Goal: Transaction & Acquisition: Download file/media

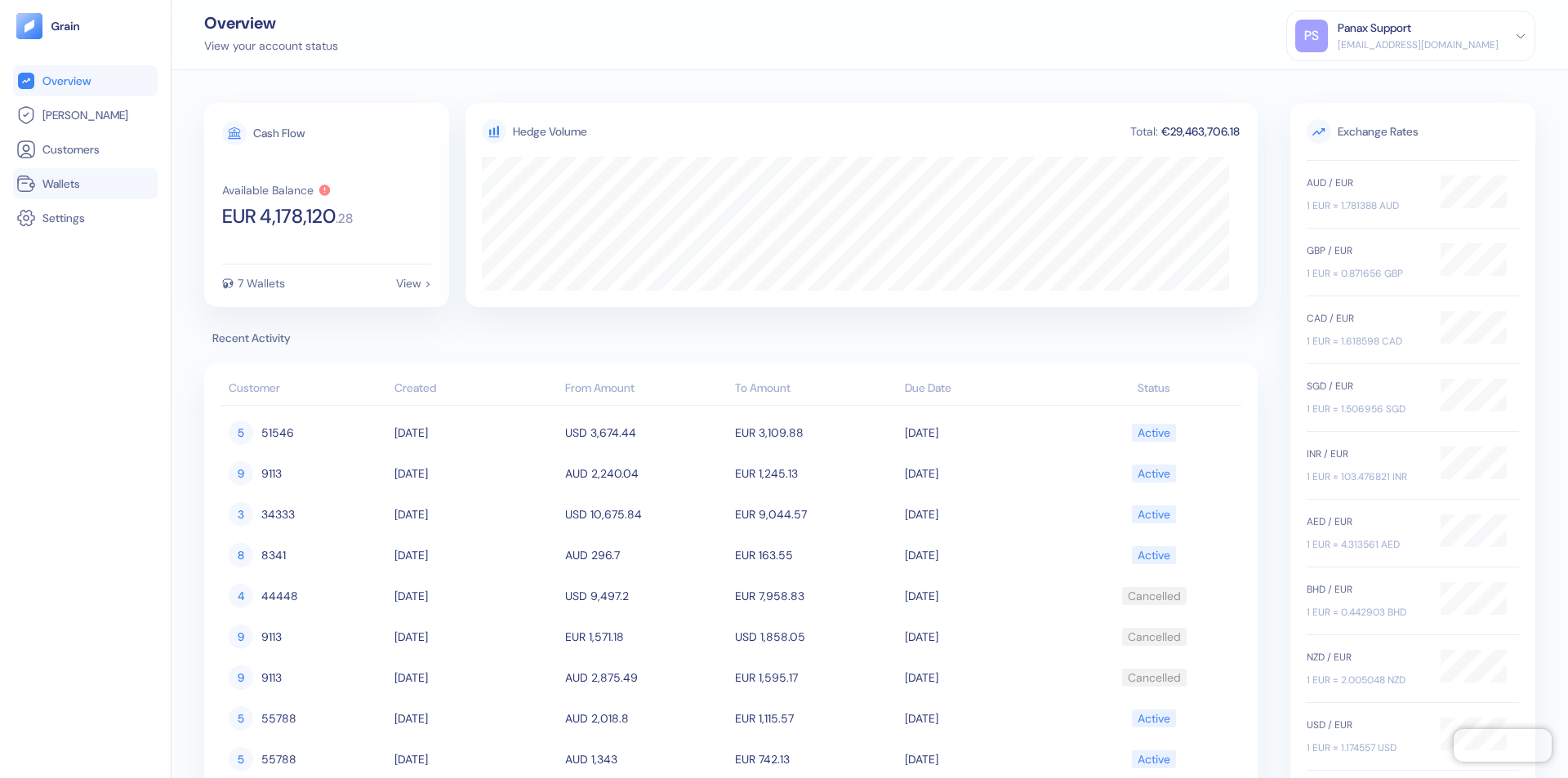
click at [85, 183] on link "Wallets" at bounding box center [86, 183] width 138 height 19
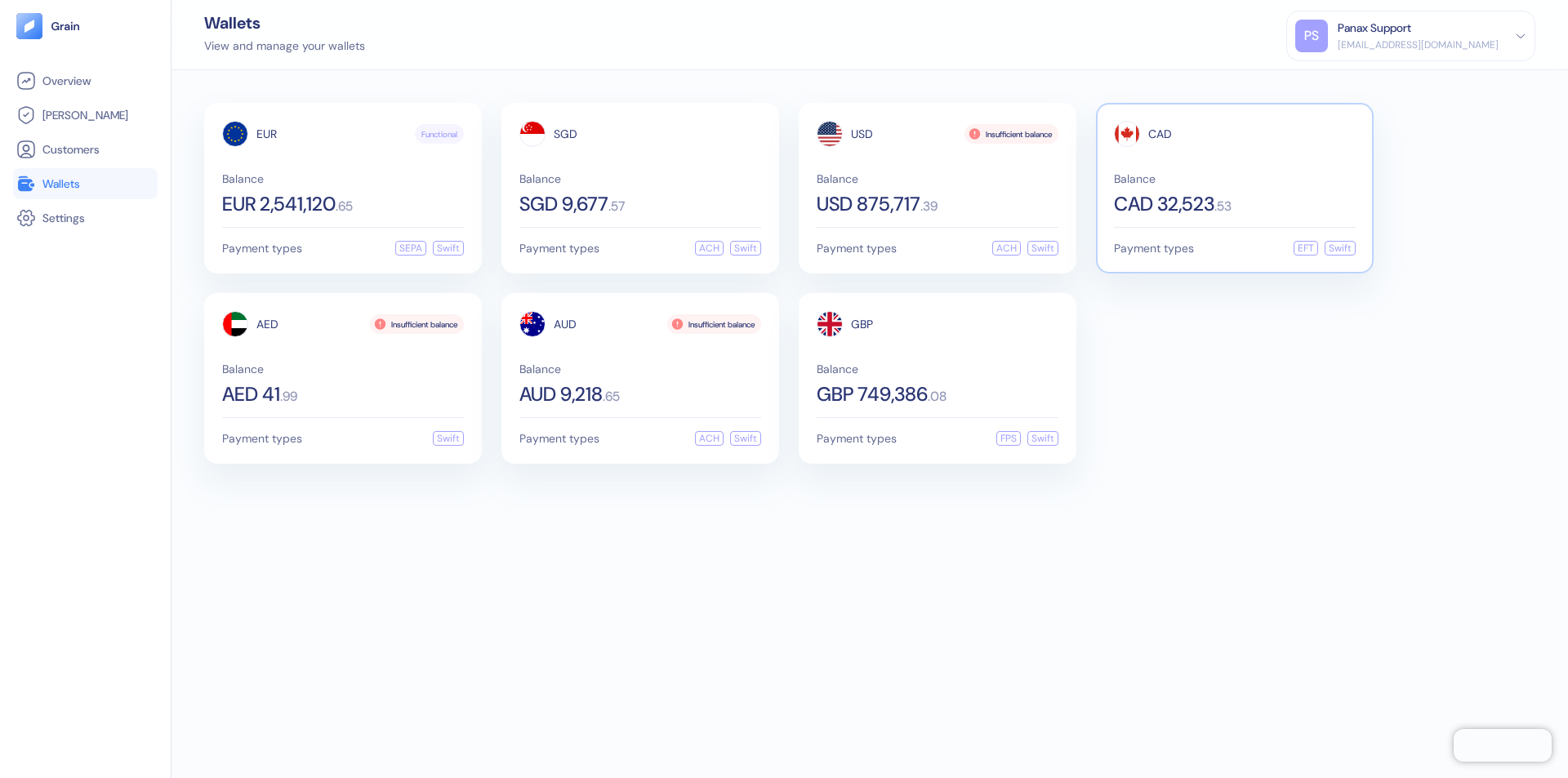
click at [1159, 134] on span "CAD" at bounding box center [1160, 135] width 23 height 12
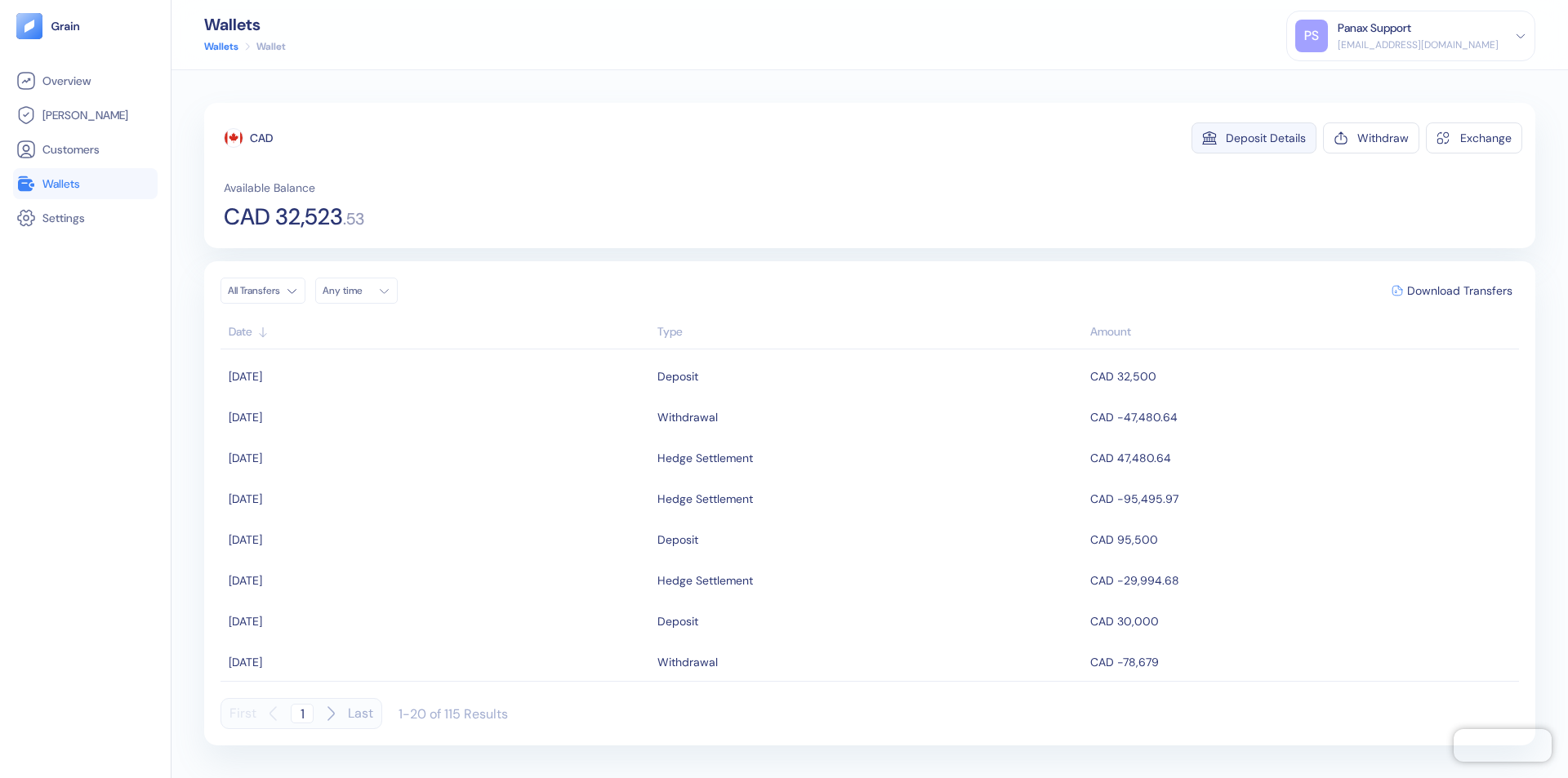
click at [1266, 138] on div "Deposit Details" at bounding box center [1266, 138] width 80 height 12
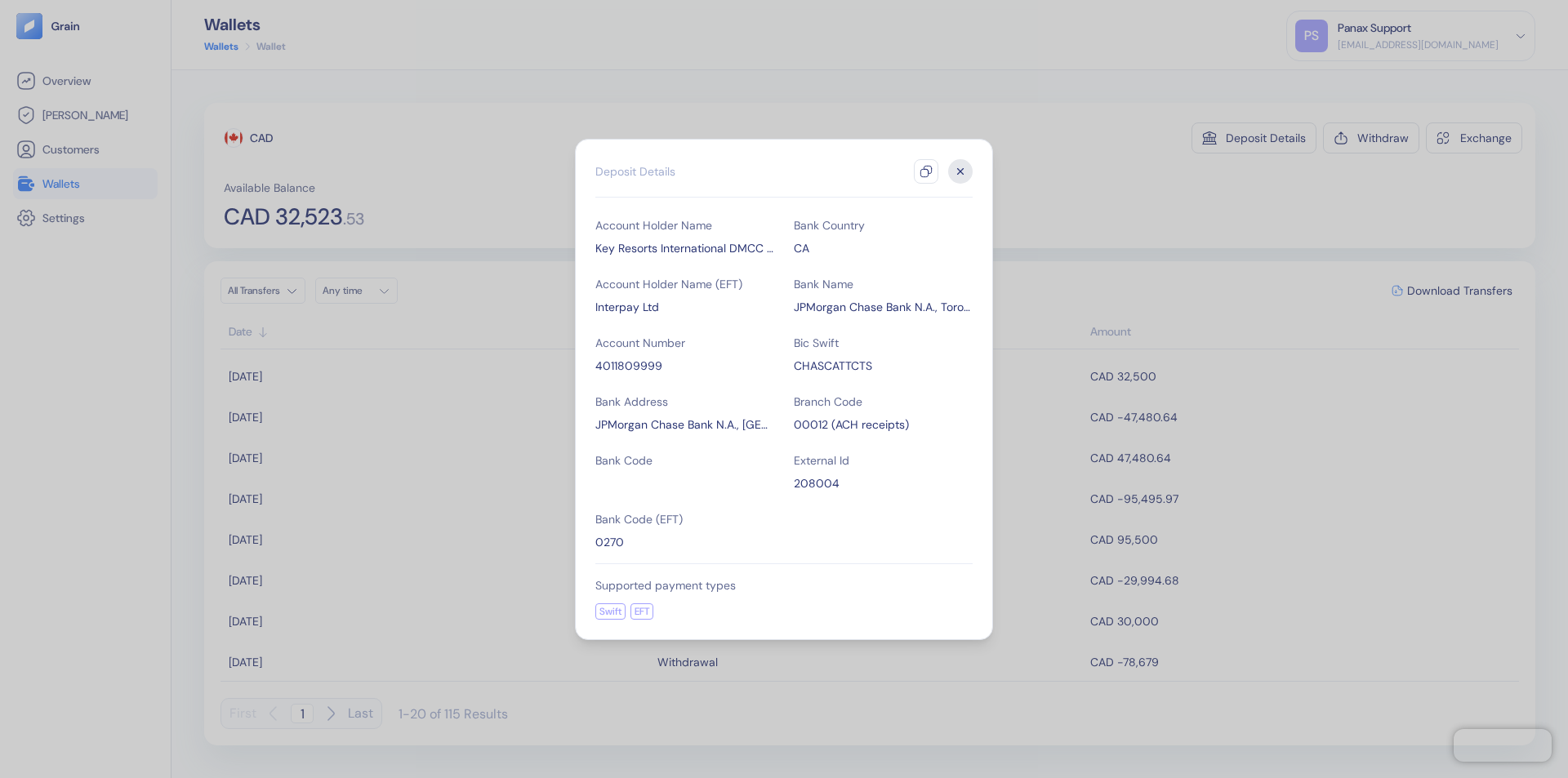
click at [926, 172] on icon "button" at bounding box center [925, 171] width 13 height 13
click at [960, 172] on icon "button" at bounding box center [960, 172] width 6 height 6
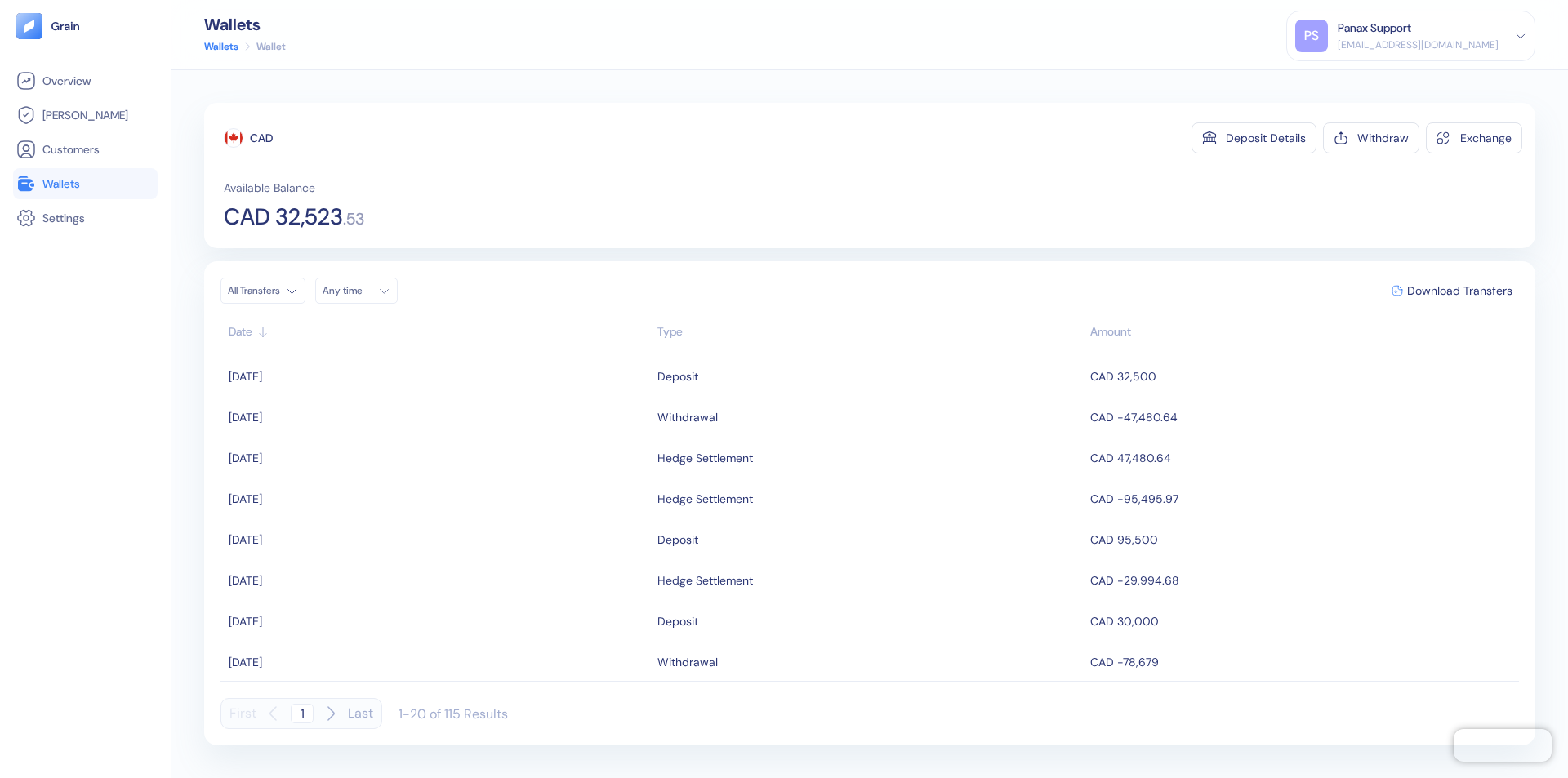
click at [361, 291] on div "Any time" at bounding box center [347, 290] width 49 height 13
click at [457, 420] on button "21" at bounding box center [457, 420] width 20 height 19
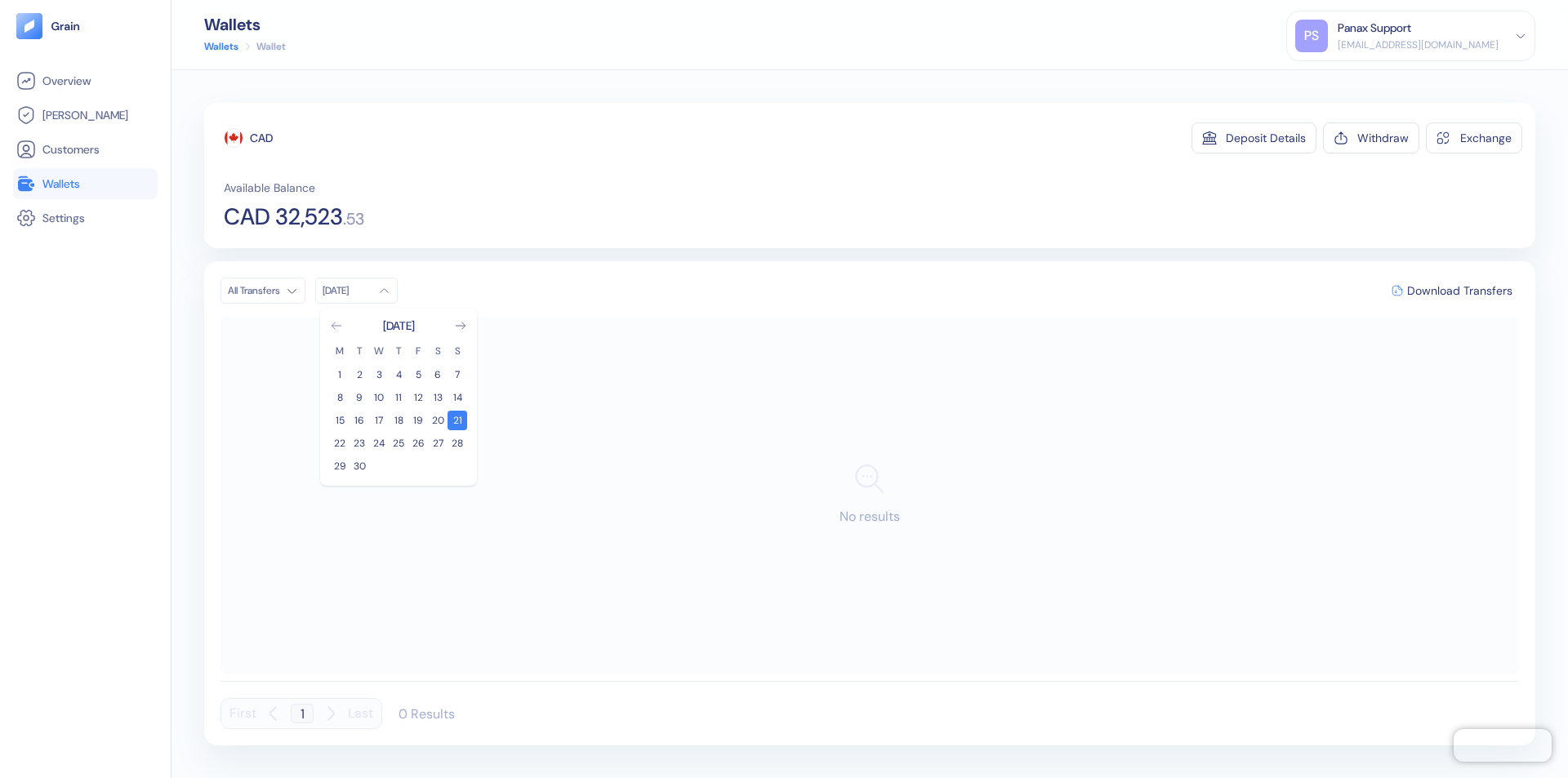
click at [336, 326] on icon "Go to previous month" at bounding box center [335, 326] width 9 height 7
click at [418, 444] on button "22" at bounding box center [418, 444] width 20 height 19
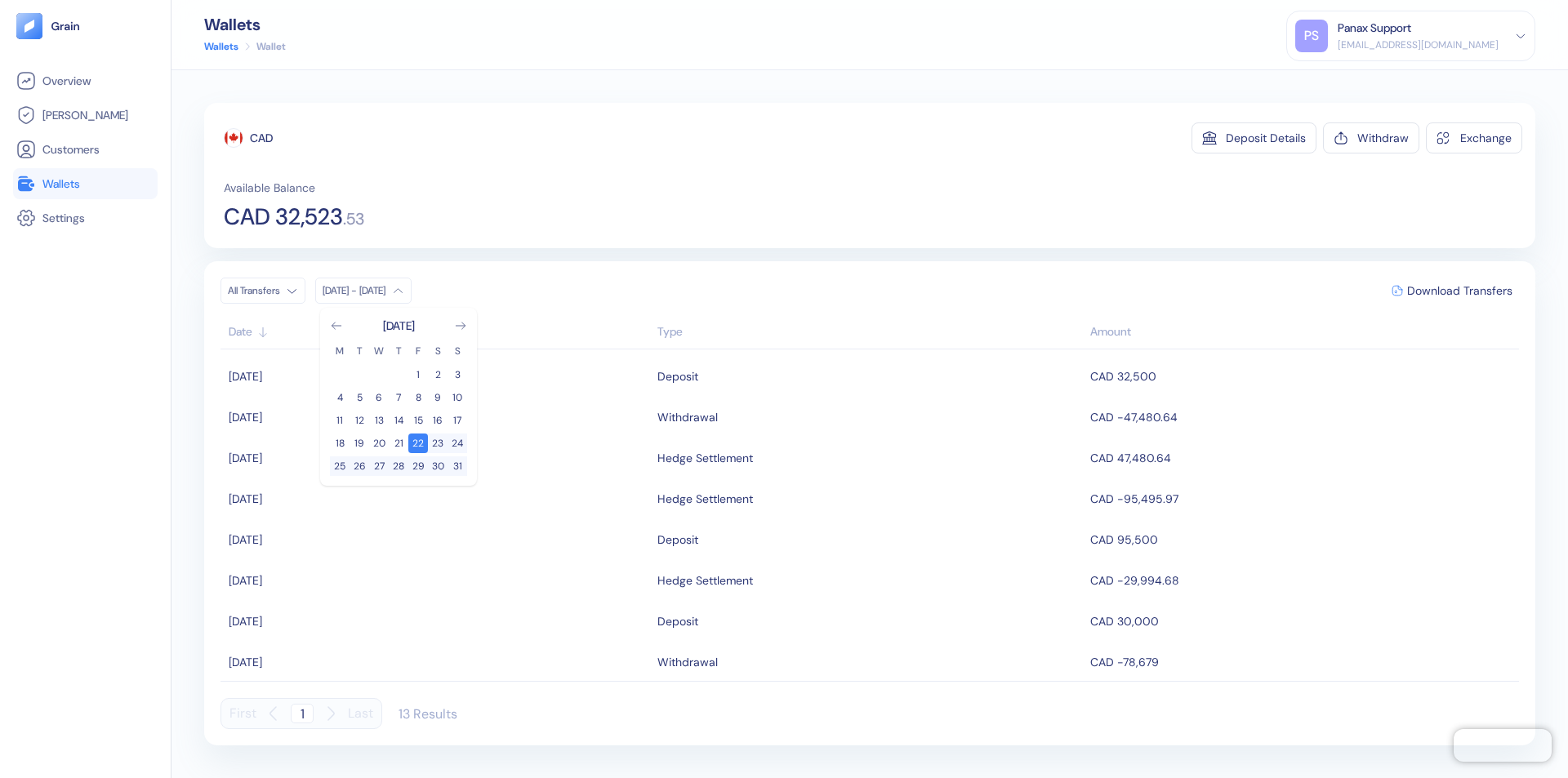
click at [261, 138] on div "CAD" at bounding box center [260, 137] width 22 height 17
click at [1460, 291] on span "Download Transfers" at bounding box center [1460, 291] width 105 height 12
click at [85, 183] on link "Wallets" at bounding box center [86, 183] width 138 height 19
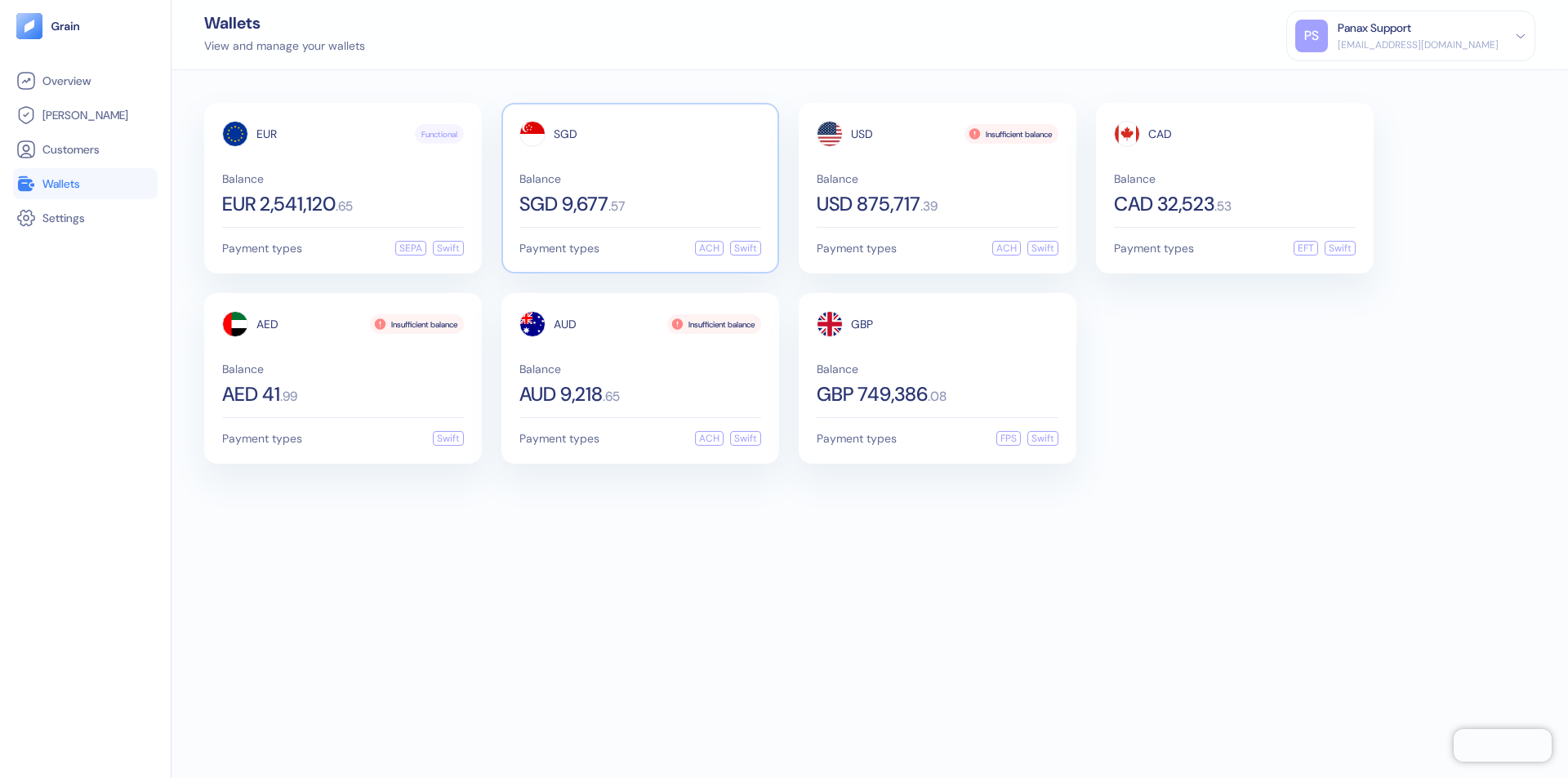
click at [566, 134] on span "SGD" at bounding box center [566, 135] width 23 height 12
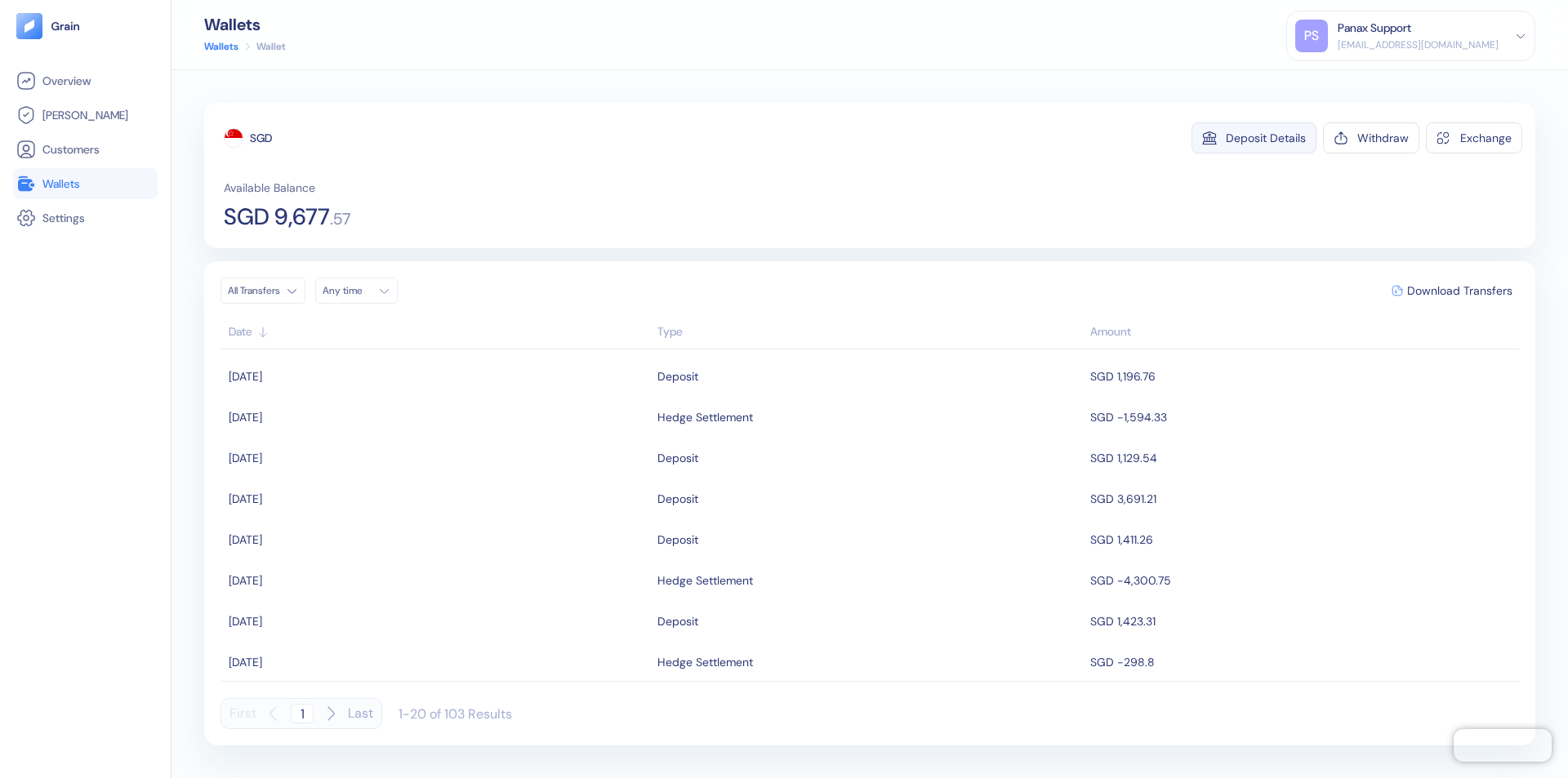
click at [1266, 138] on div "Deposit Details" at bounding box center [1266, 138] width 80 height 12
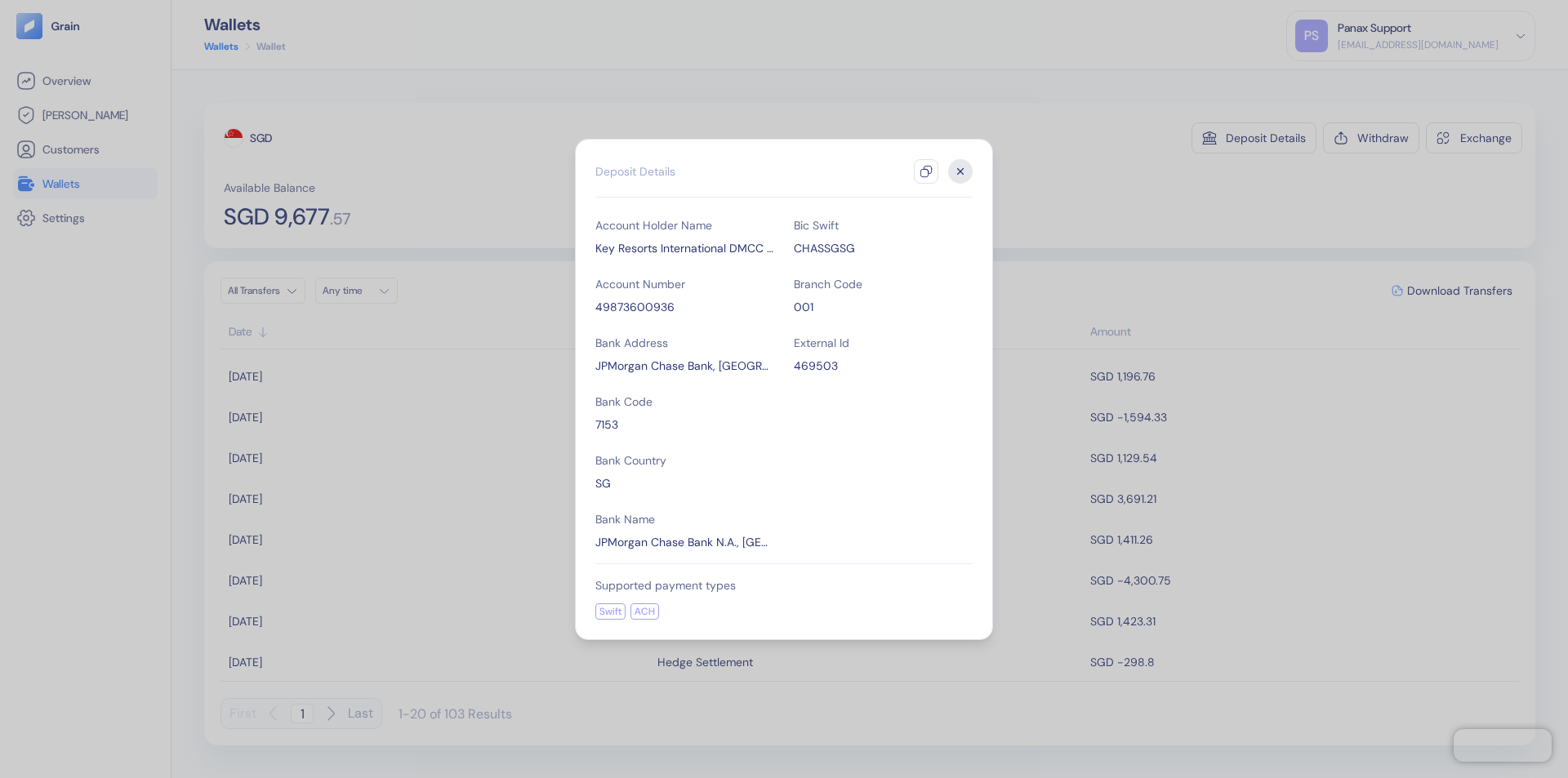
click at [926, 172] on icon "button" at bounding box center [925, 171] width 13 height 13
click at [960, 172] on icon "button" at bounding box center [960, 172] width 6 height 6
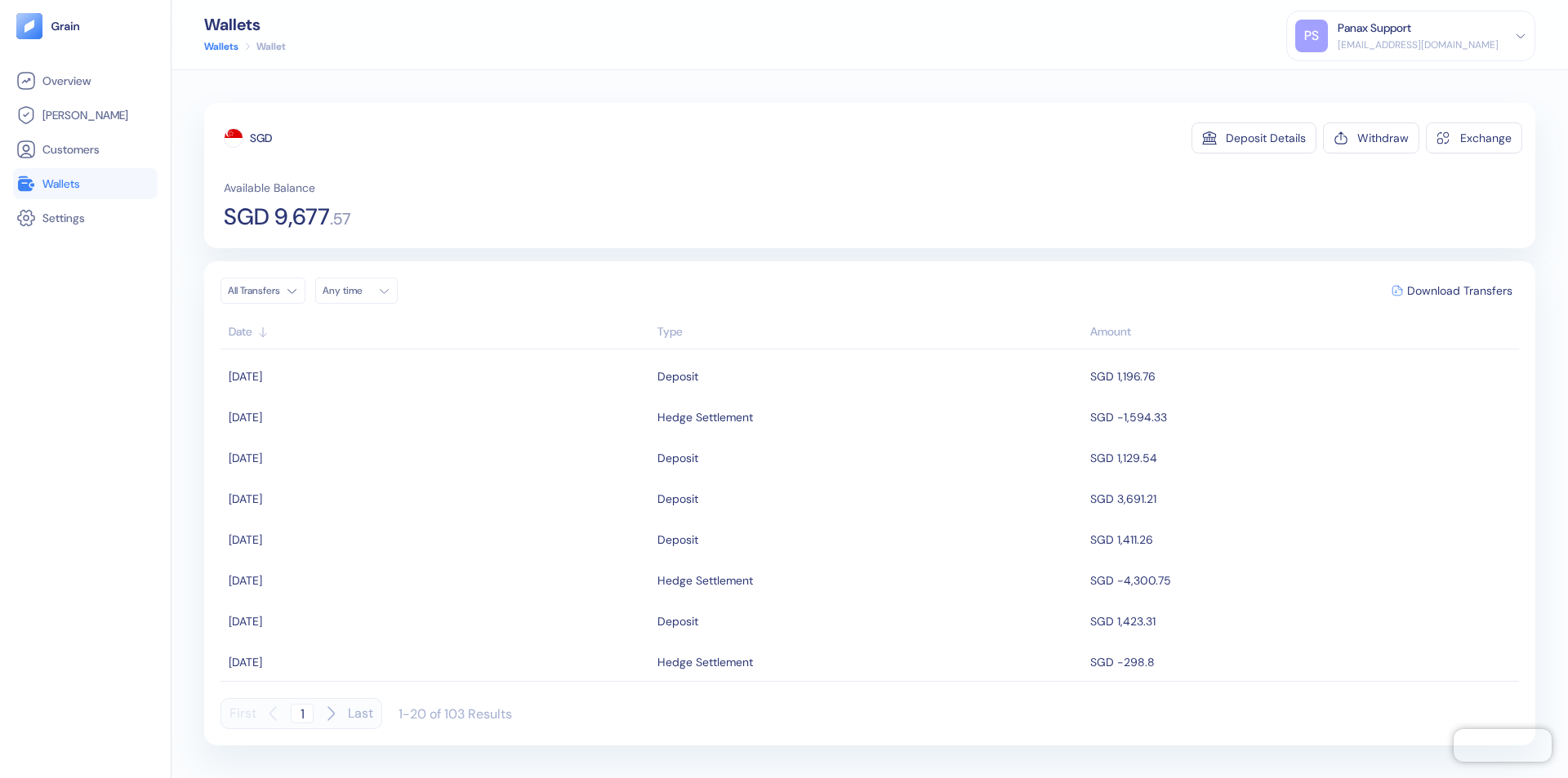
click at [361, 291] on div "Any time" at bounding box center [347, 290] width 49 height 13
click at [457, 420] on button "21" at bounding box center [457, 420] width 20 height 19
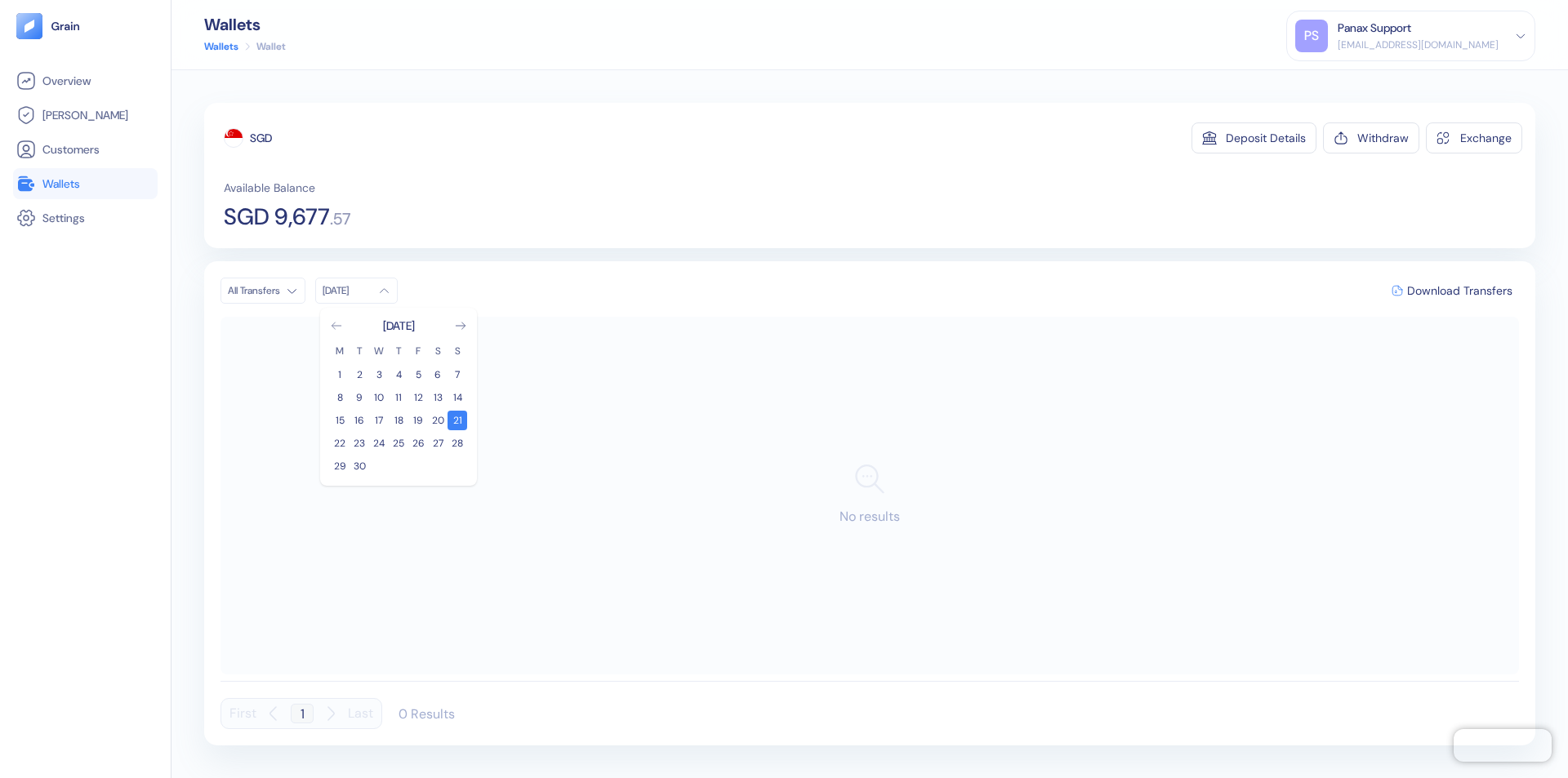
click at [336, 326] on icon "Go to previous month" at bounding box center [335, 326] width 9 height 7
click at [418, 444] on button "22" at bounding box center [418, 444] width 20 height 19
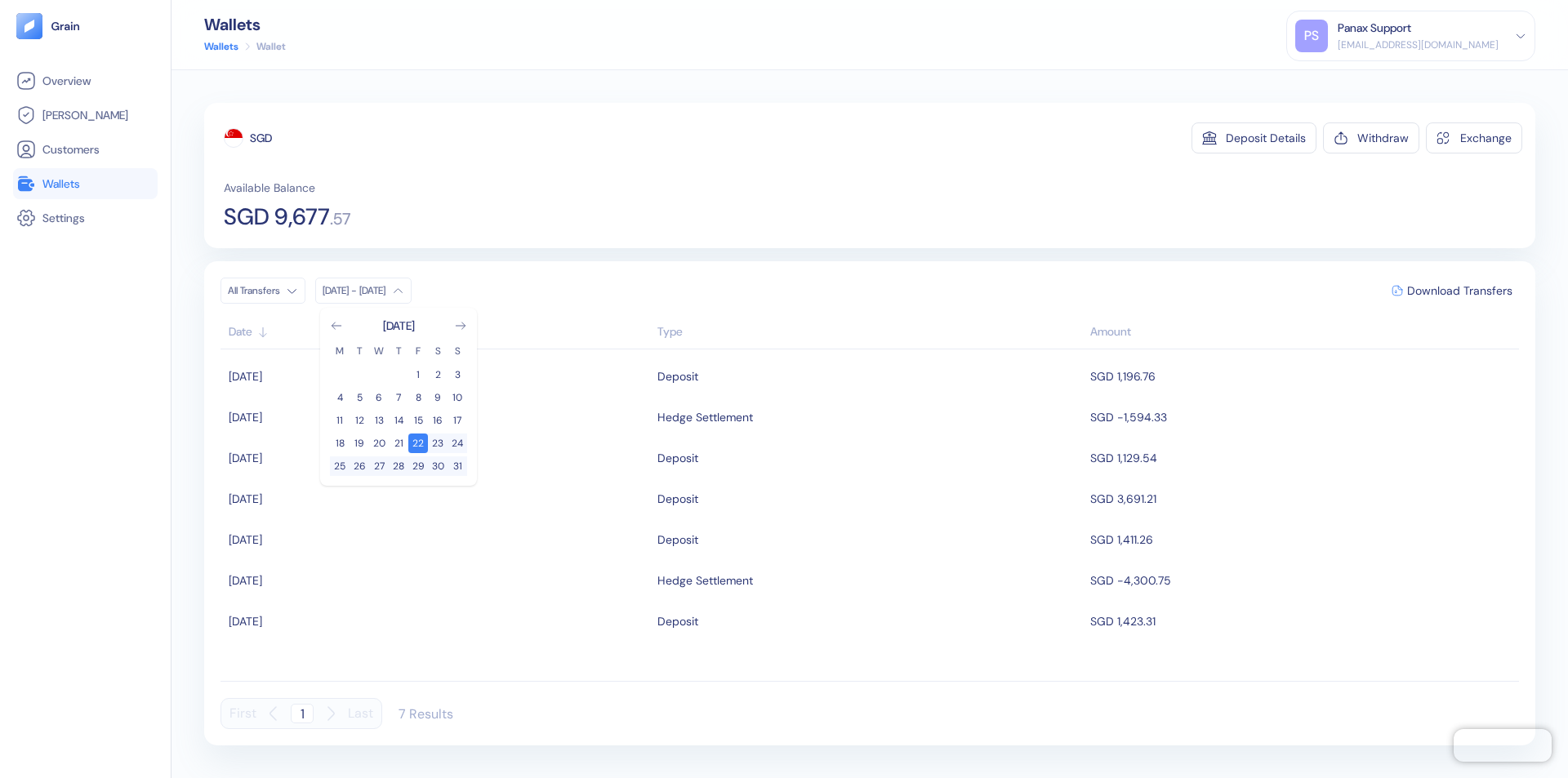
click at [261, 138] on div "SGD" at bounding box center [260, 137] width 22 height 17
click at [1460, 291] on span "Download Transfers" at bounding box center [1460, 291] width 105 height 12
click at [85, 183] on link "Wallets" at bounding box center [86, 183] width 138 height 19
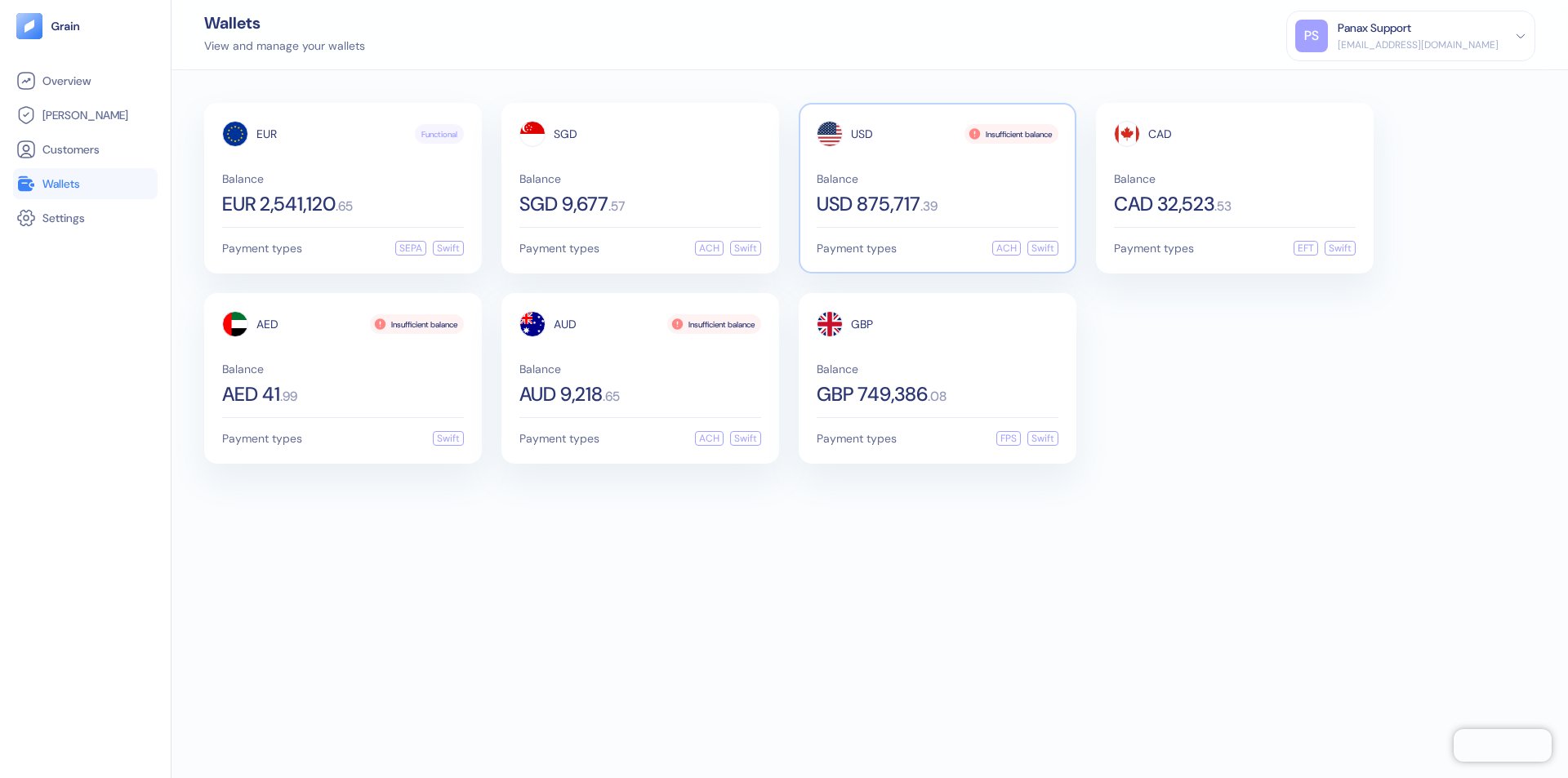
click at [862, 134] on span "USD" at bounding box center [862, 135] width 22 height 12
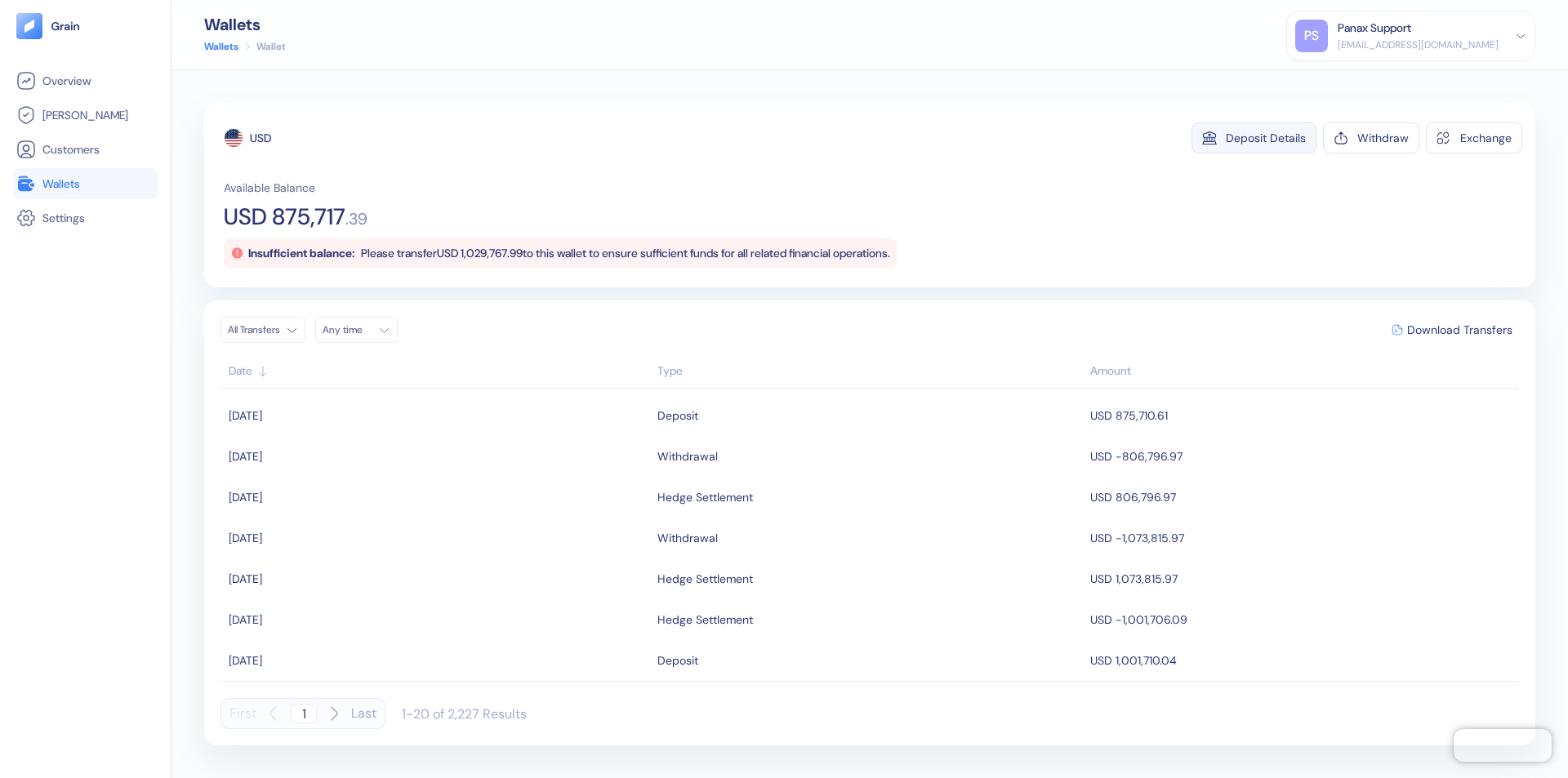
click at [1266, 138] on div "Deposit Details" at bounding box center [1266, 138] width 80 height 12
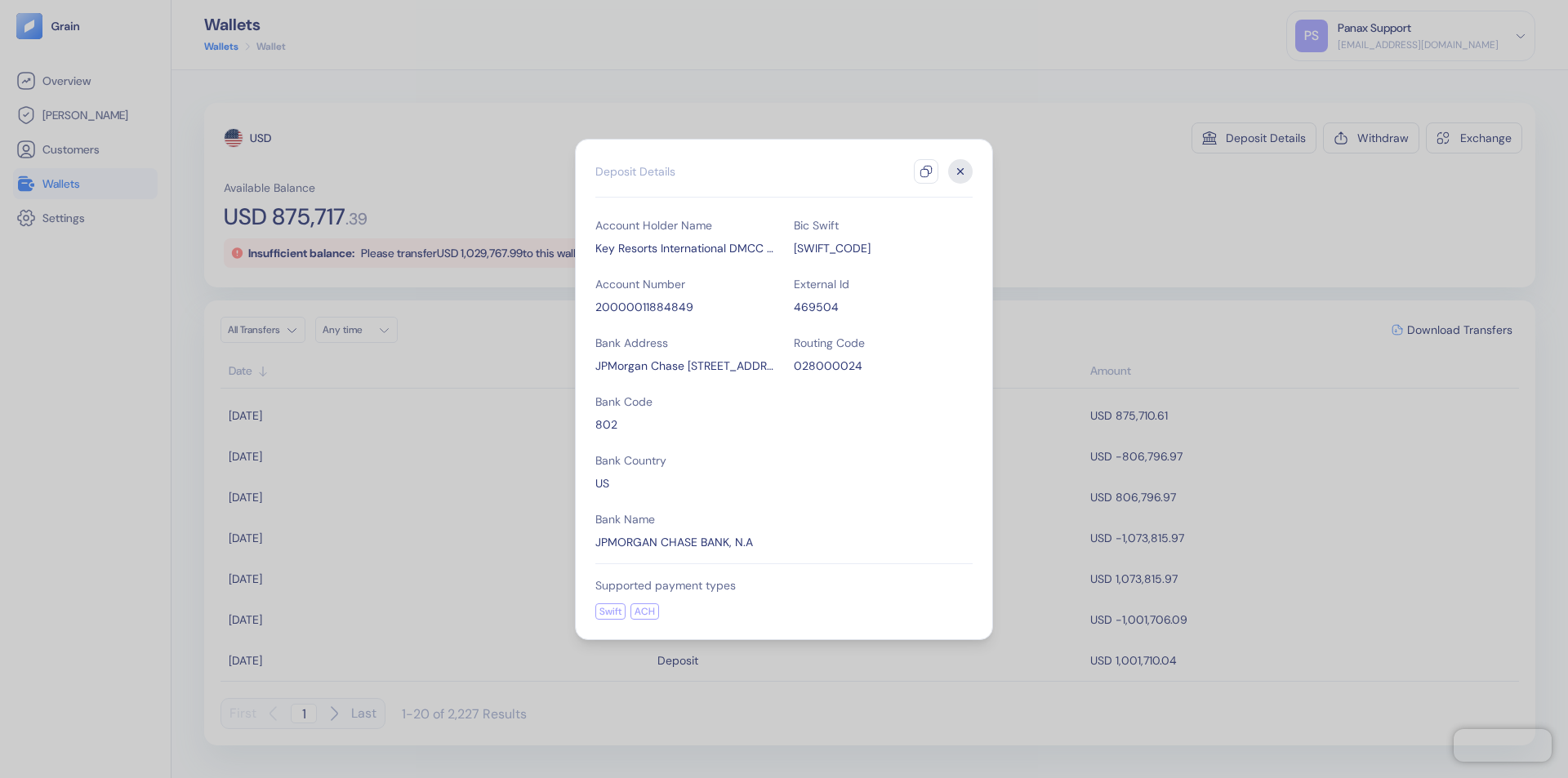
click at [926, 172] on icon "button" at bounding box center [925, 171] width 13 height 13
click at [960, 172] on icon "button" at bounding box center [960, 172] width 6 height 6
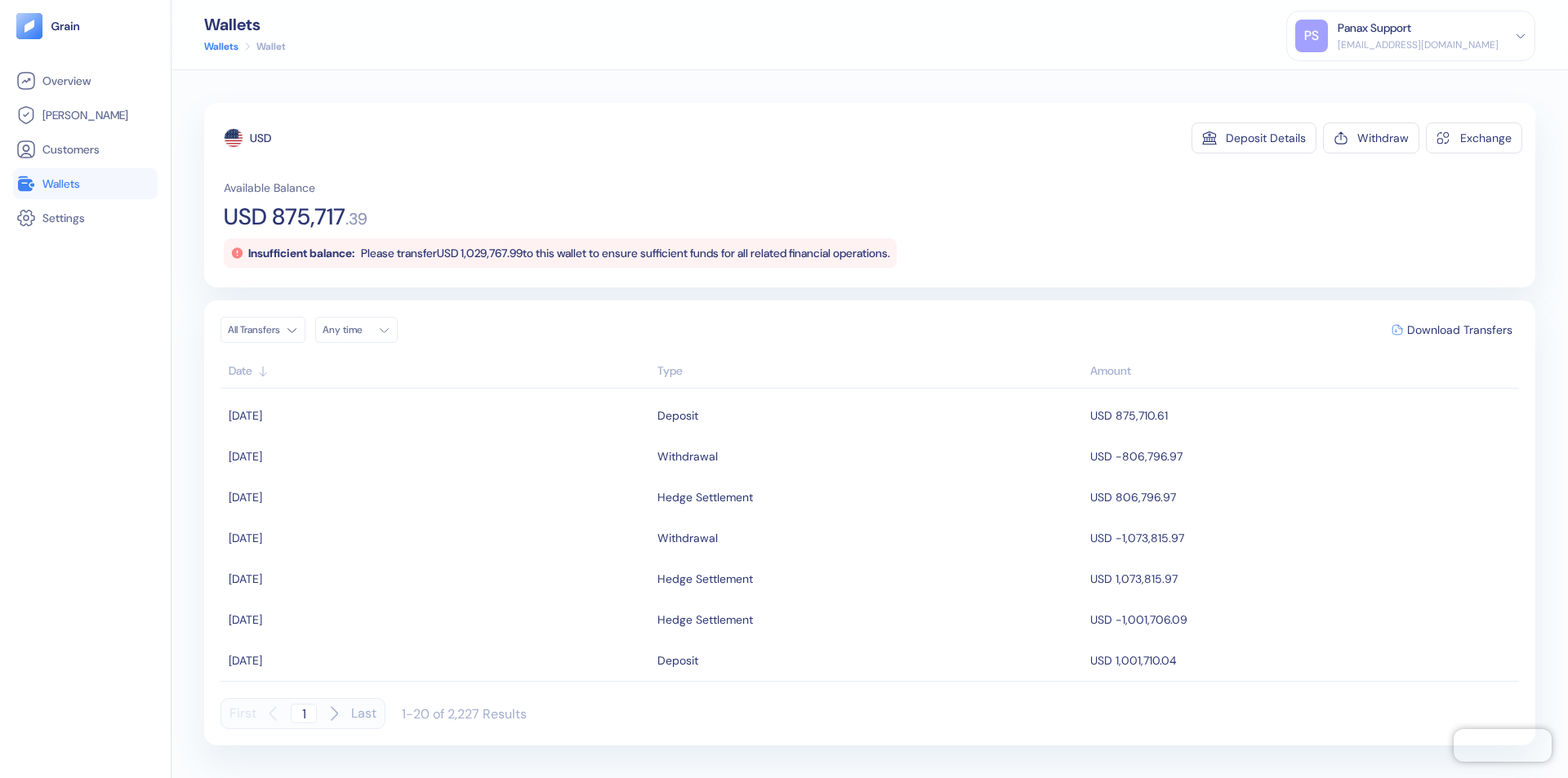
click at [361, 330] on div "Any time" at bounding box center [347, 330] width 49 height 13
click at [457, 460] on button "21" at bounding box center [457, 460] width 20 height 19
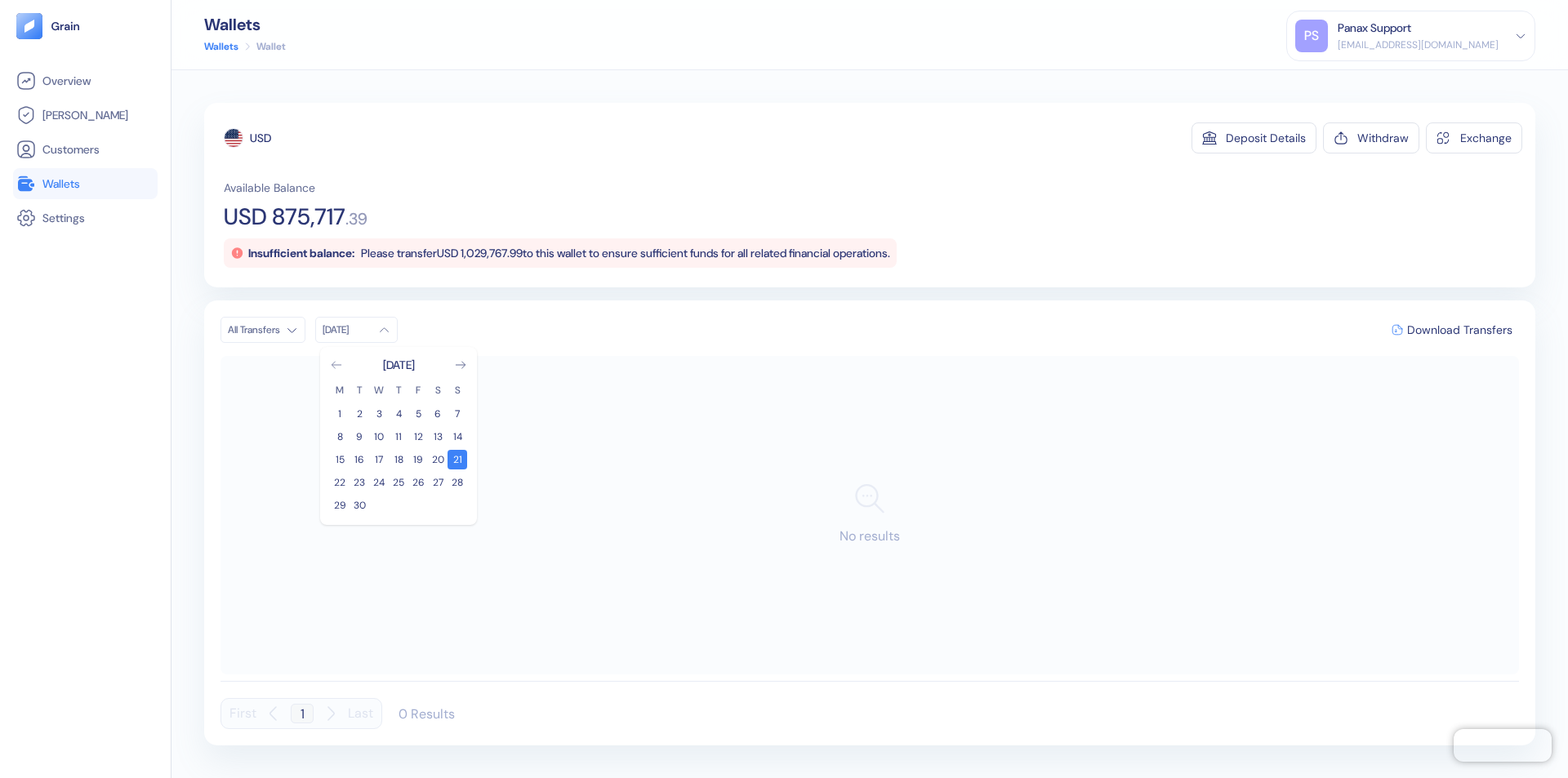
click at [336, 365] on icon "Go to previous month" at bounding box center [335, 365] width 9 height 7
click at [418, 483] on button "22" at bounding box center [418, 483] width 20 height 19
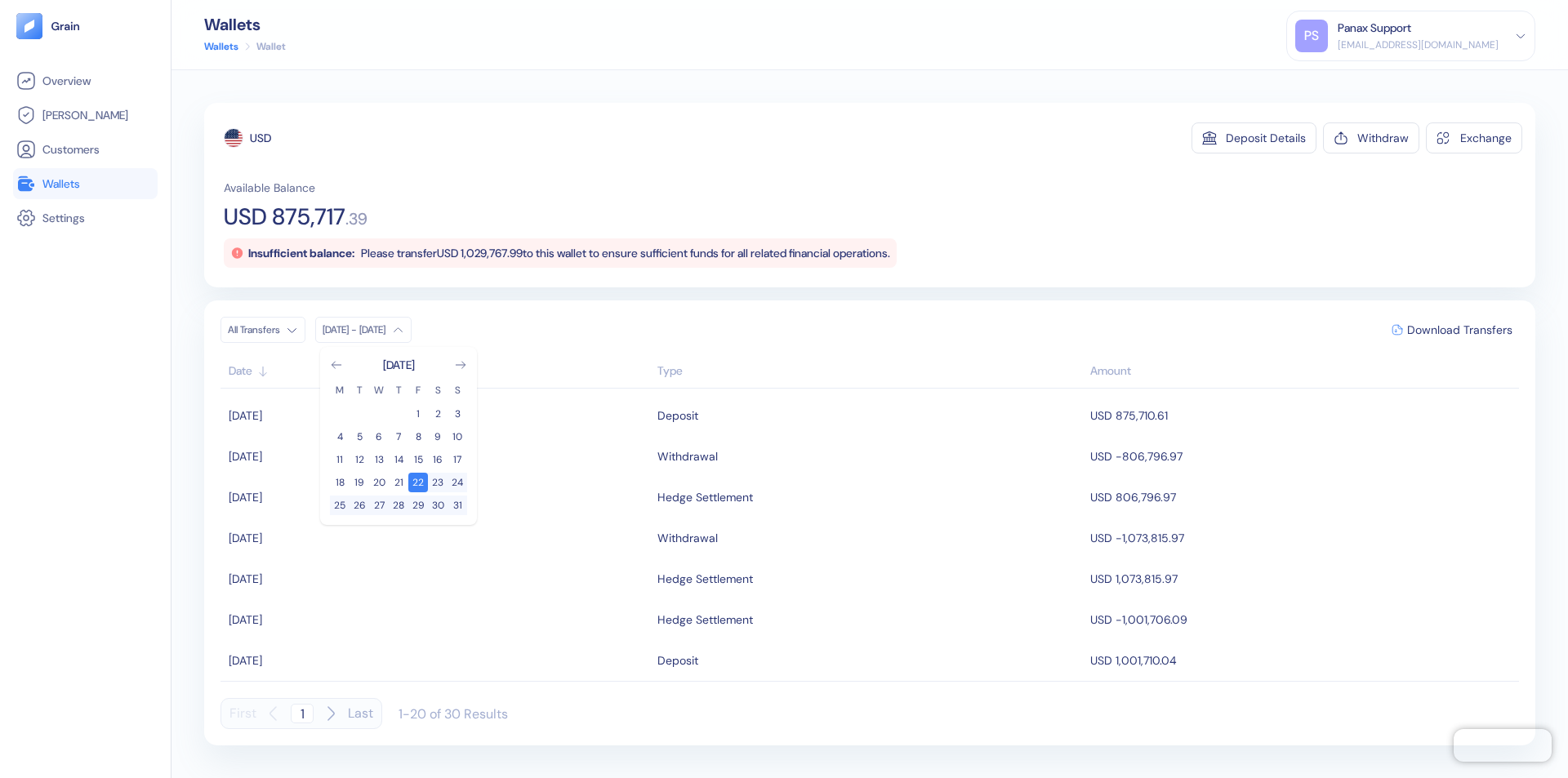
click at [260, 138] on div "USD" at bounding box center [260, 137] width 21 height 17
click at [1460, 330] on span "Download Transfers" at bounding box center [1460, 331] width 105 height 12
click at [85, 183] on link "Wallets" at bounding box center [86, 183] width 138 height 19
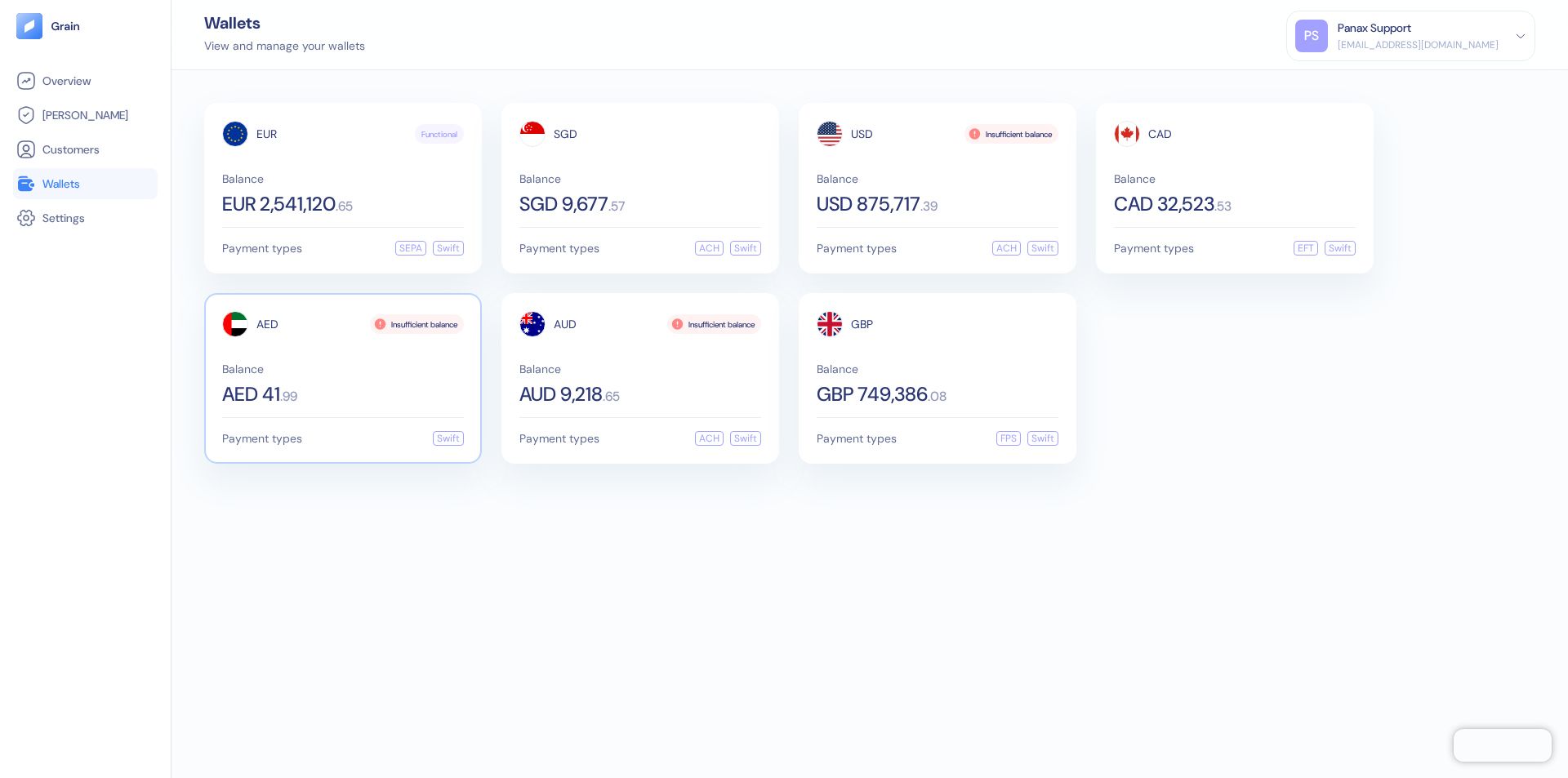
click at [267, 325] on span "AED" at bounding box center [267, 325] width 22 height 12
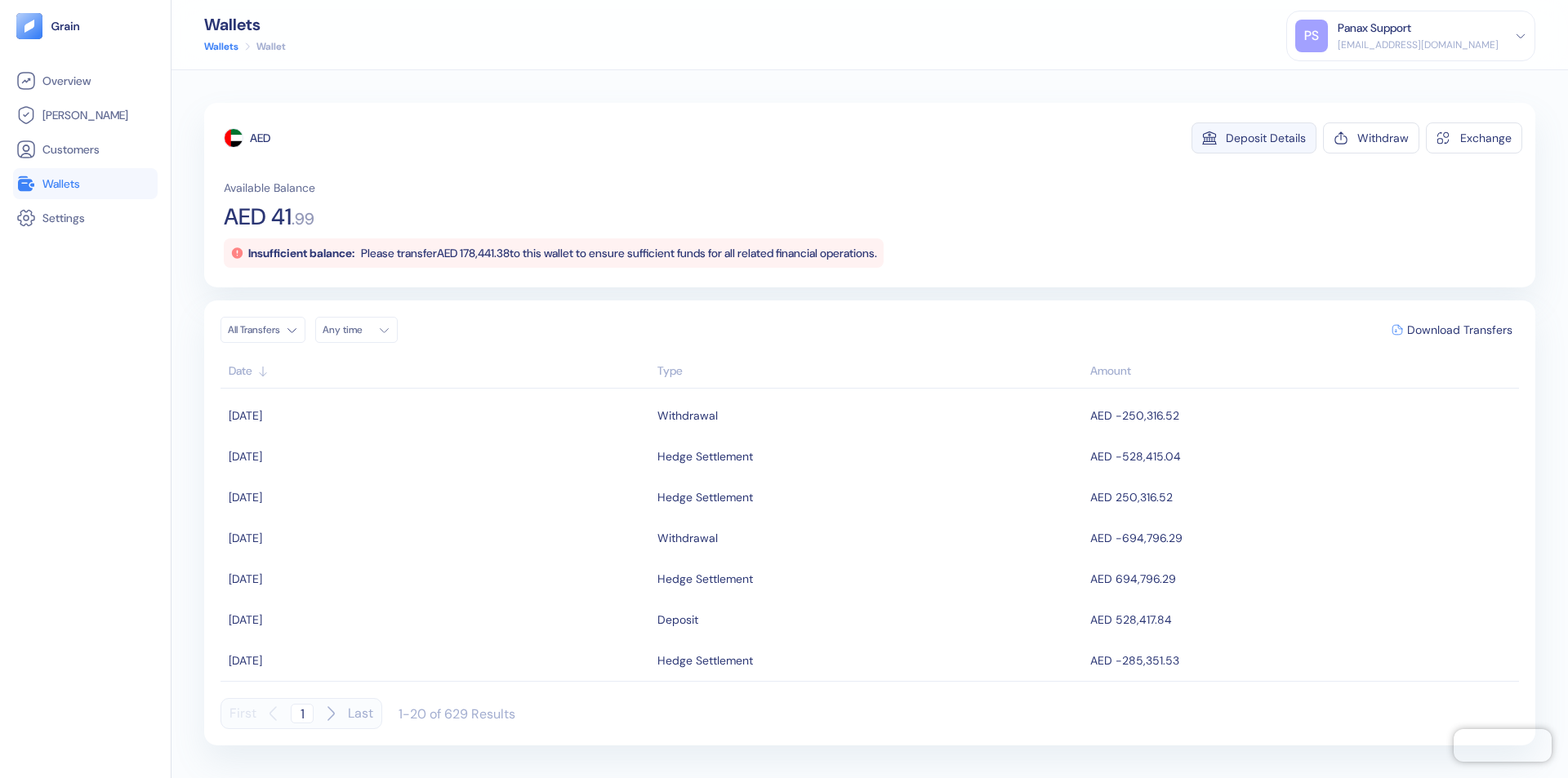
click at [1266, 138] on div "Deposit Details" at bounding box center [1266, 138] width 80 height 12
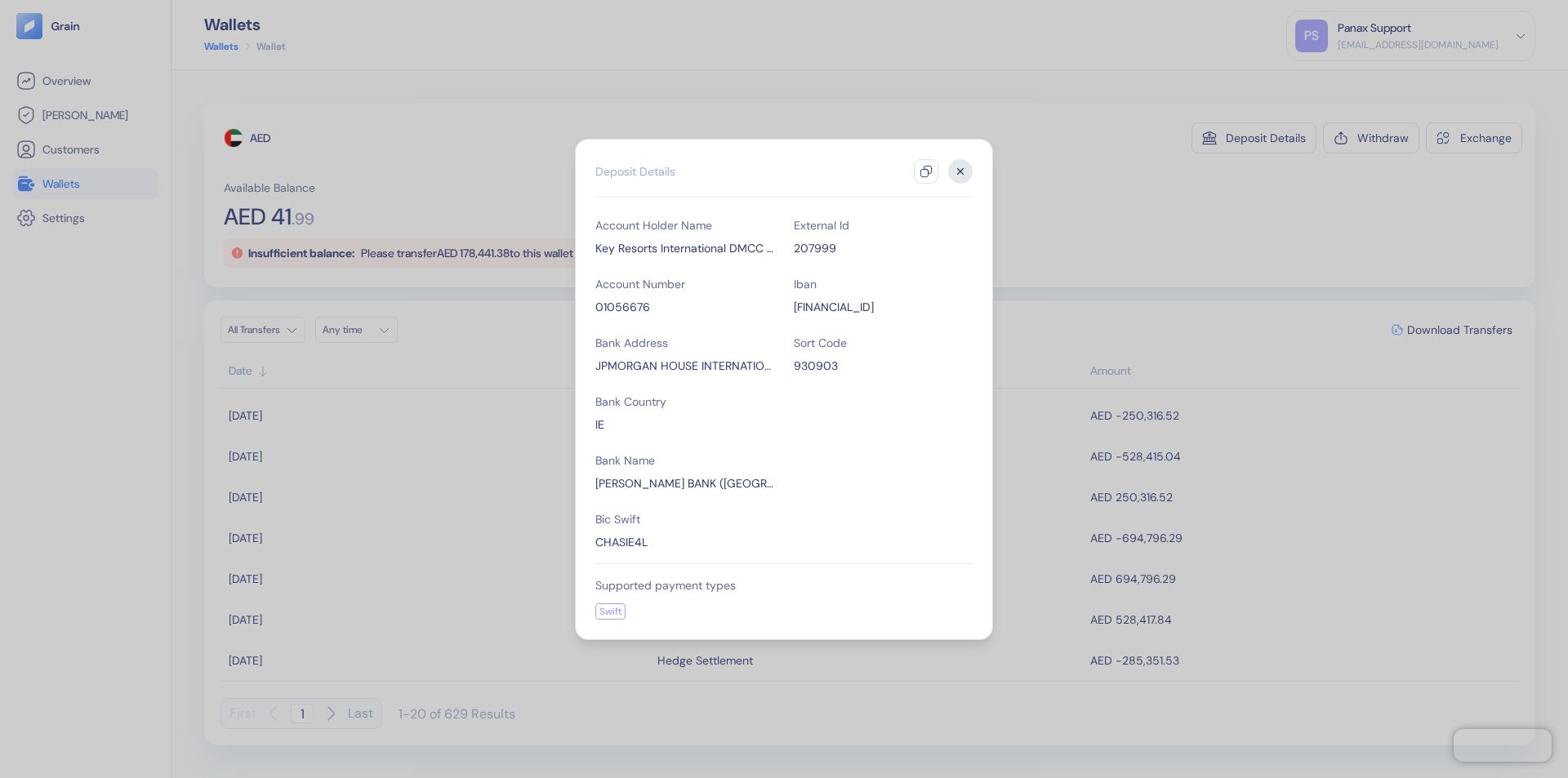
click at [926, 172] on icon "button" at bounding box center [925, 171] width 13 height 13
click at [960, 172] on icon "button" at bounding box center [960, 172] width 6 height 6
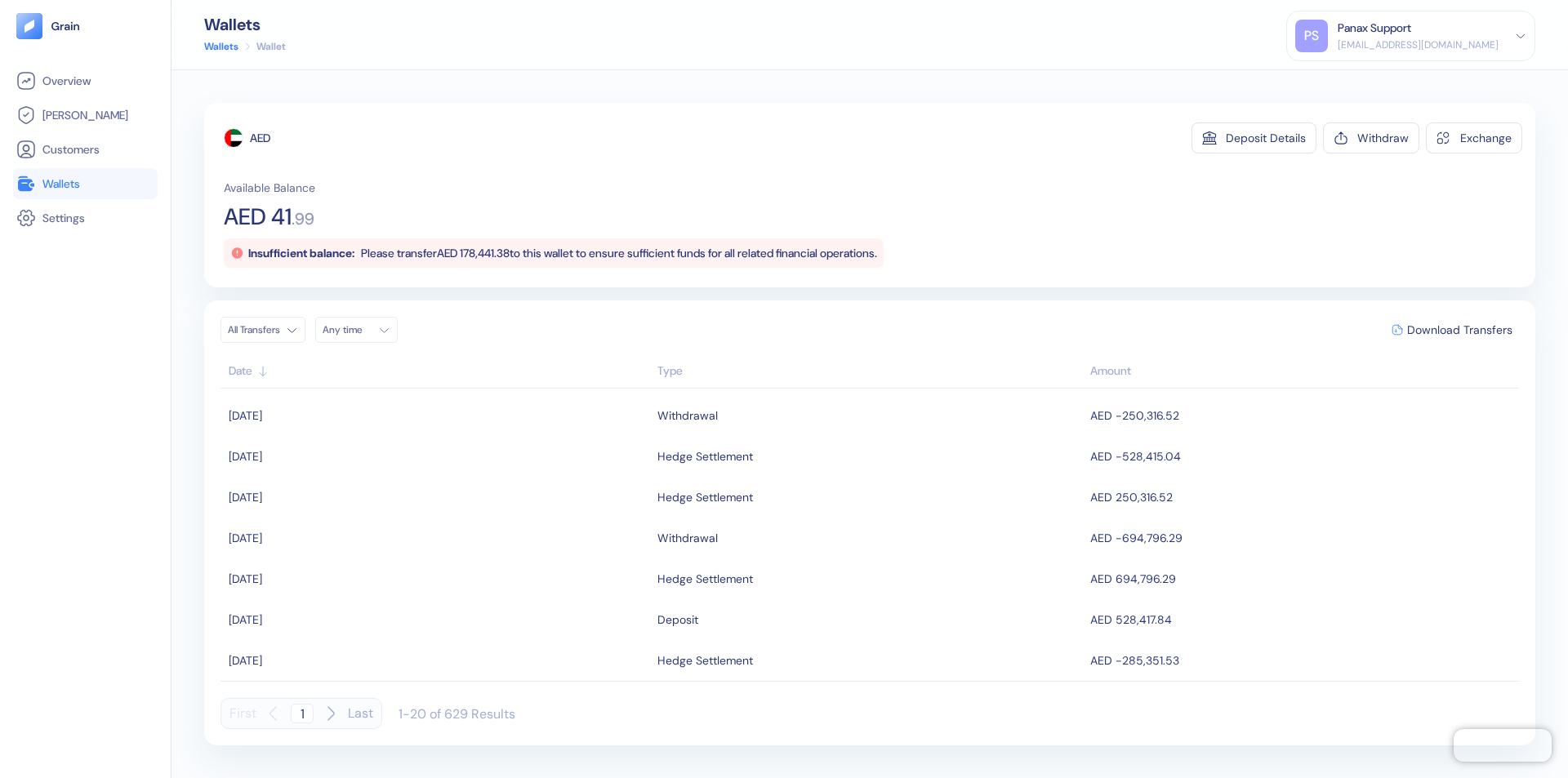
click at [361, 330] on div "Any time" at bounding box center [347, 330] width 49 height 13
click at [457, 460] on button "21" at bounding box center [457, 460] width 20 height 19
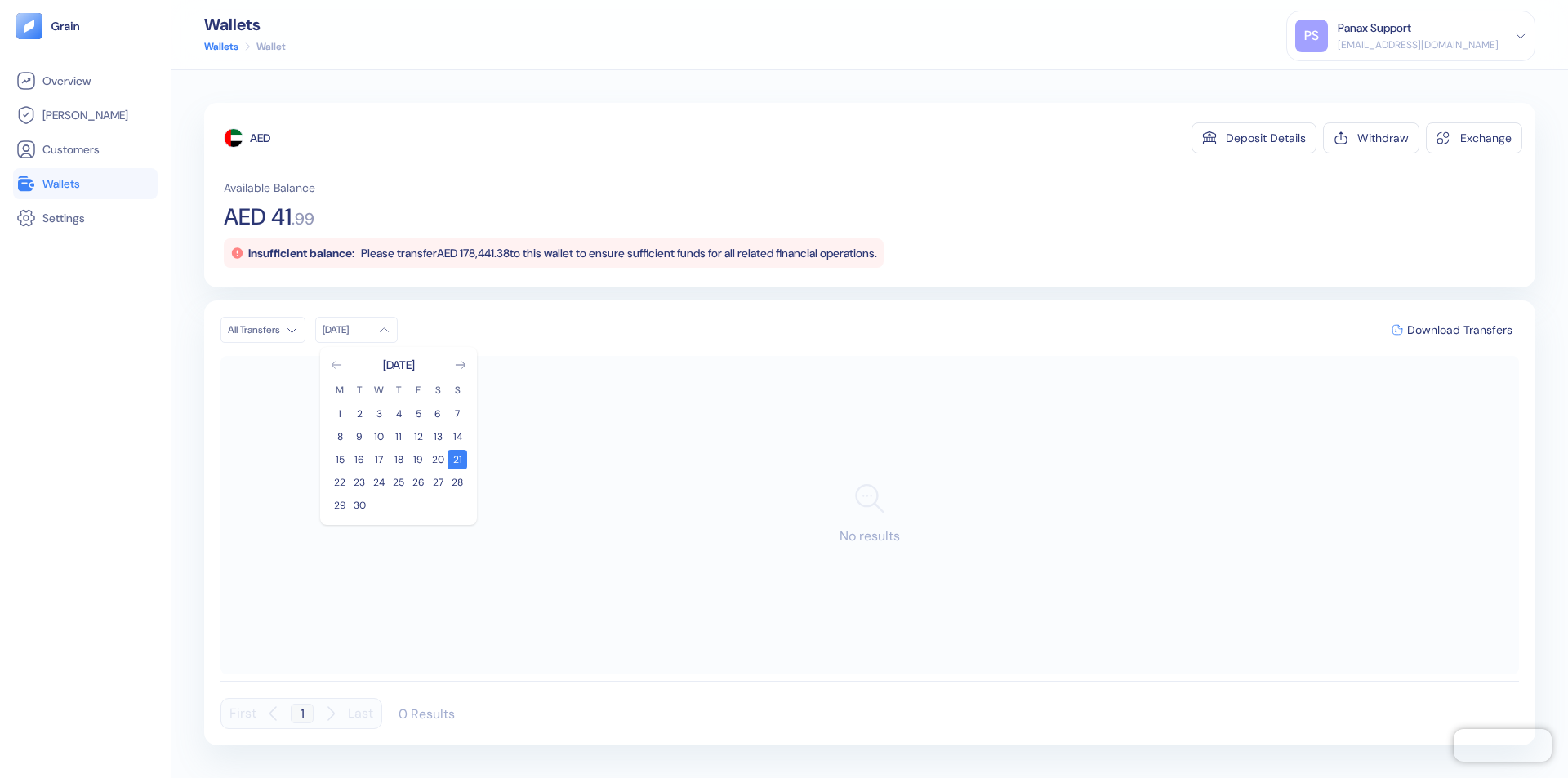
click at [336, 365] on icon "Go to previous month" at bounding box center [335, 365] width 9 height 7
click at [418, 483] on button "22" at bounding box center [418, 483] width 20 height 19
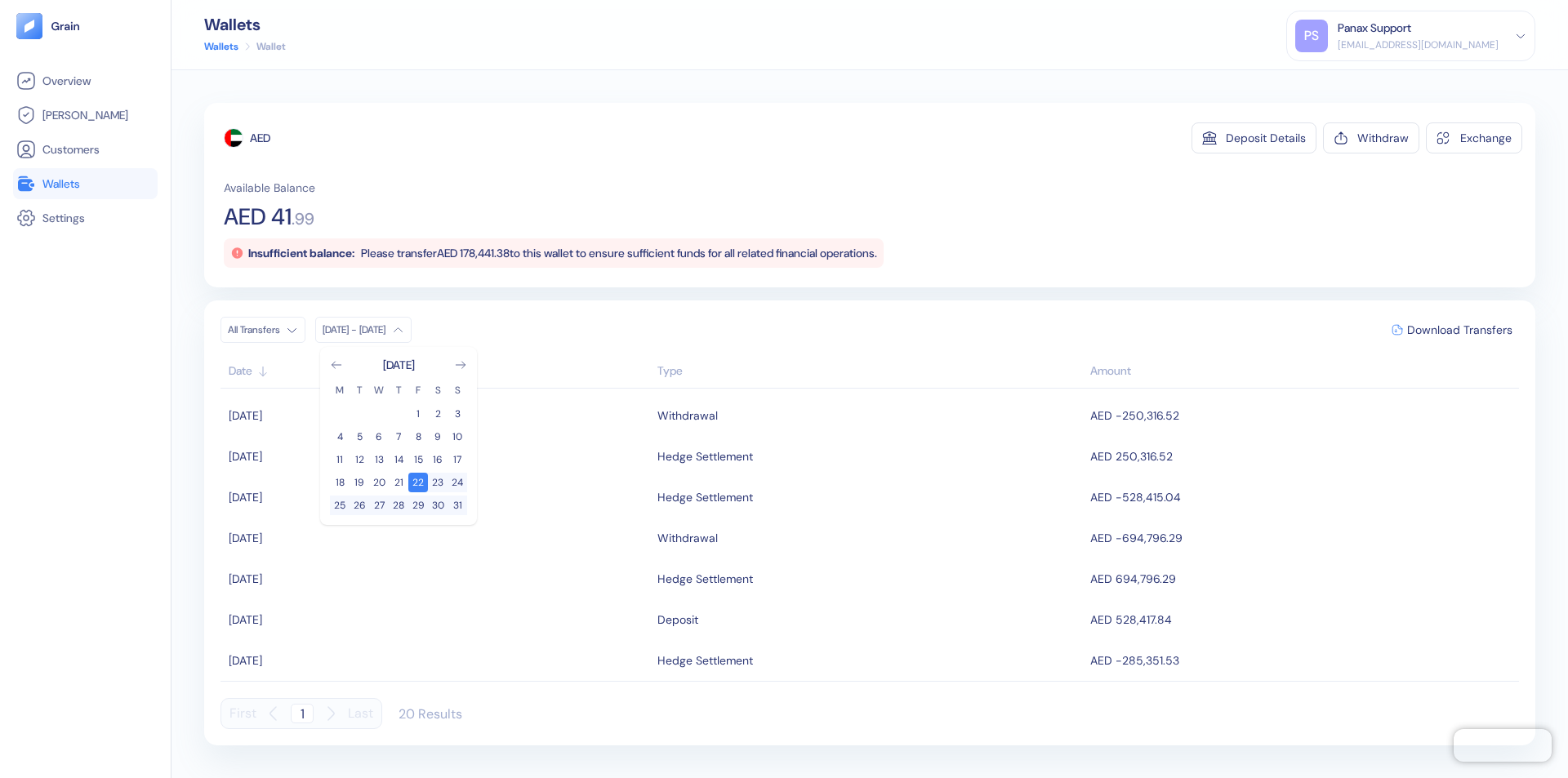
click at [260, 138] on div "AED" at bounding box center [259, 137] width 20 height 17
click at [1460, 330] on span "Download Transfers" at bounding box center [1460, 331] width 105 height 12
click at [85, 183] on link "Wallets" at bounding box center [86, 183] width 138 height 19
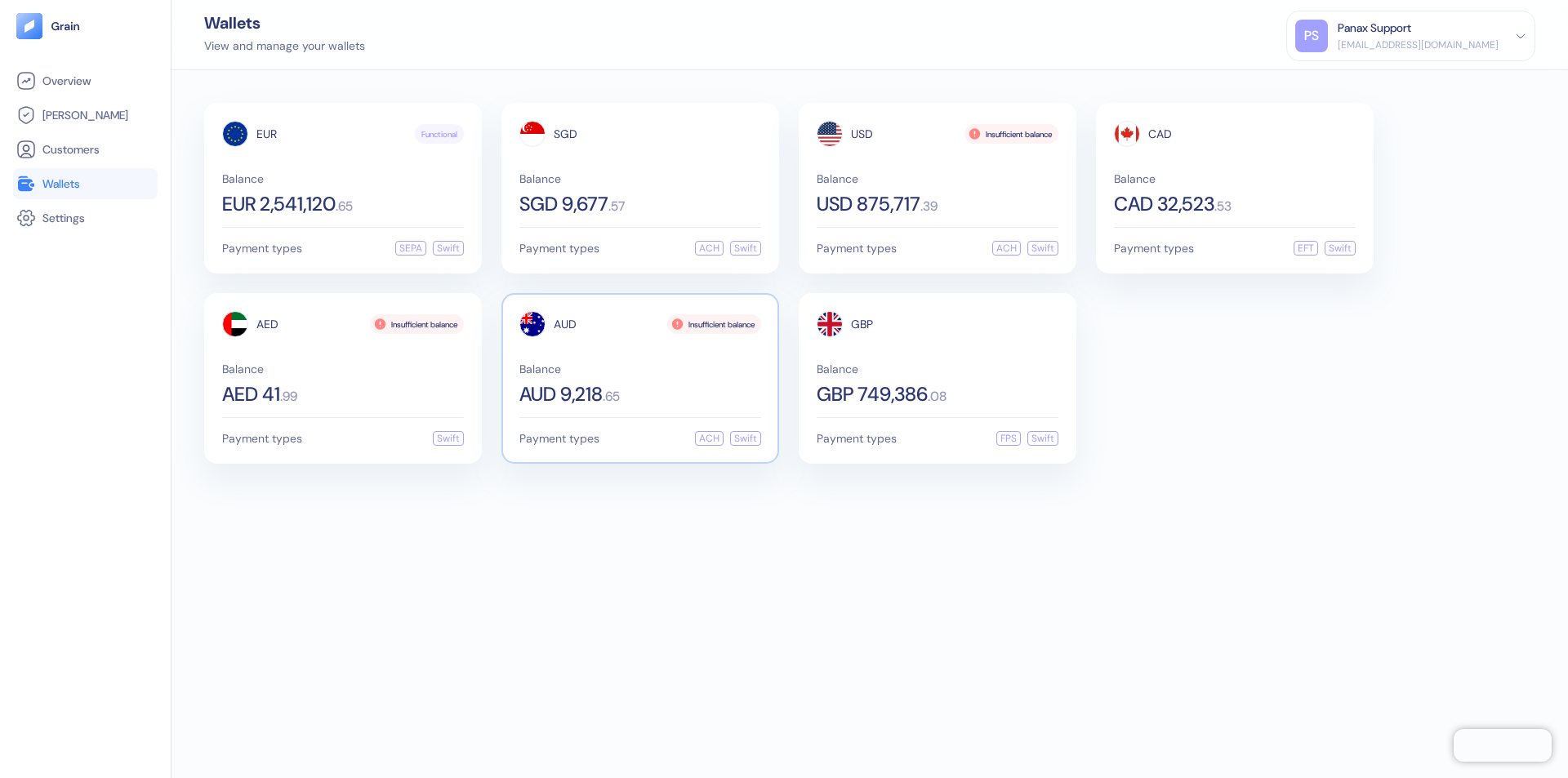
click at [566, 325] on span "AUD" at bounding box center [565, 325] width 22 height 12
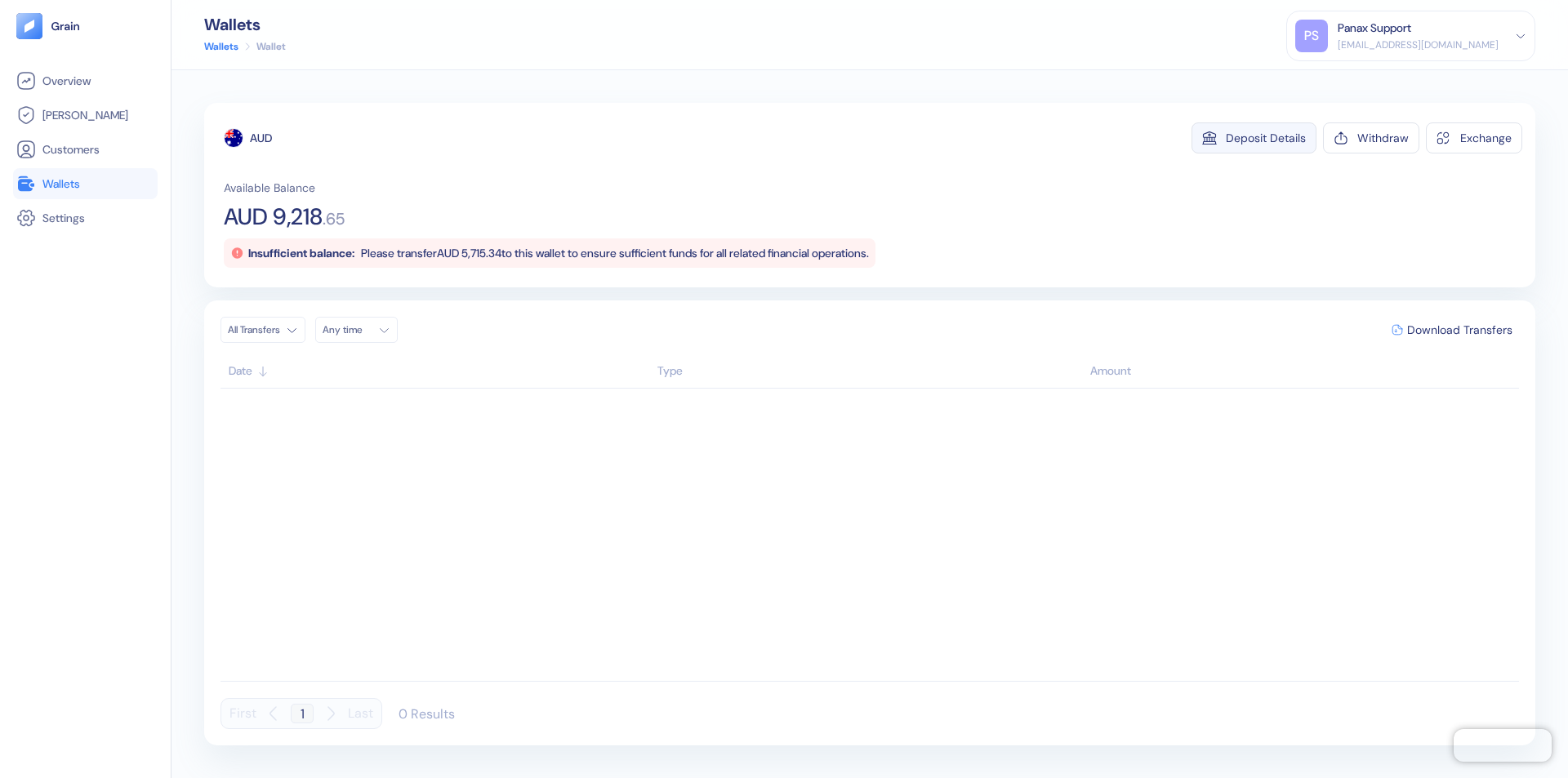
click at [1266, 138] on div "Deposit Details" at bounding box center [1266, 138] width 80 height 12
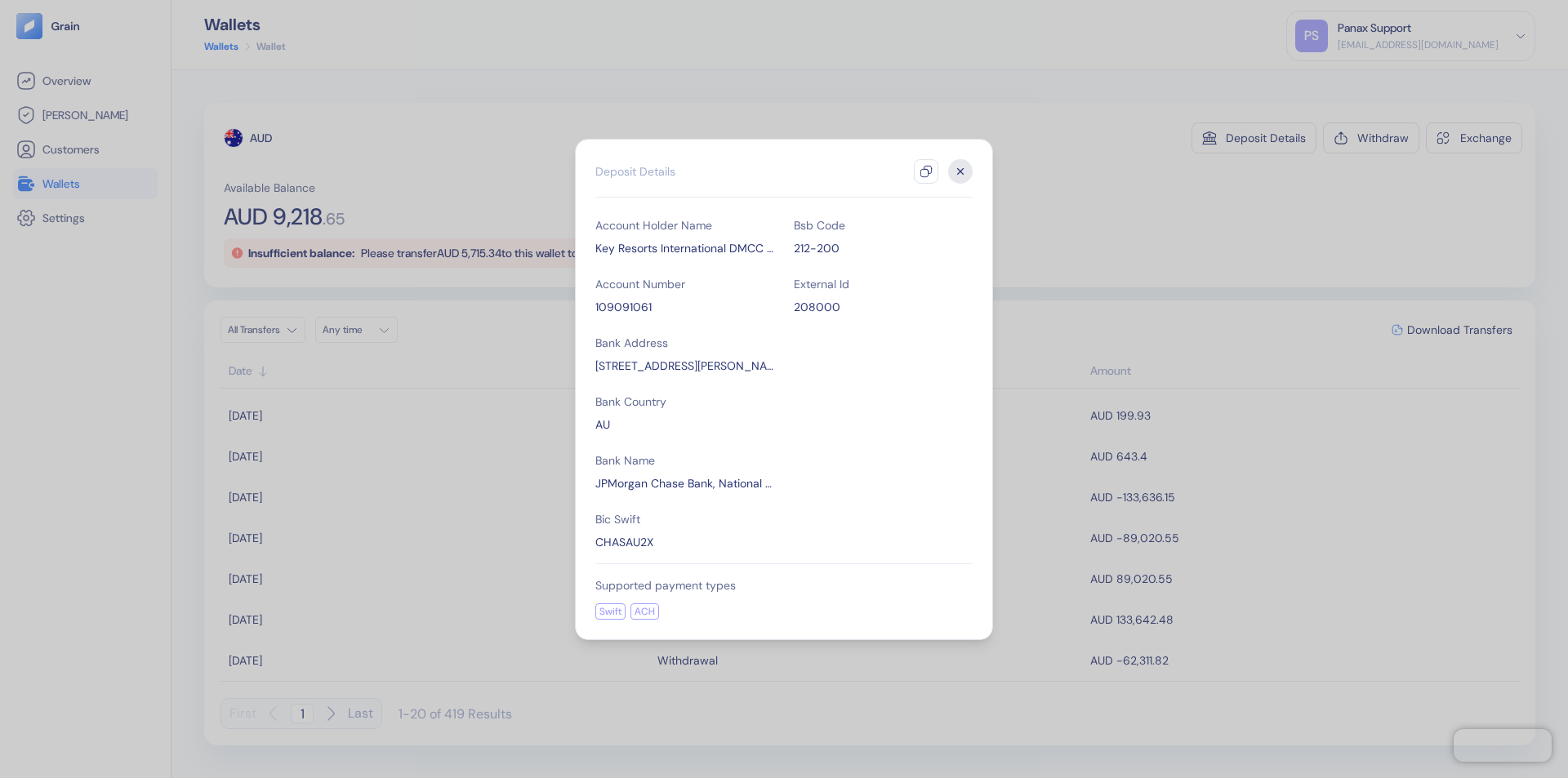
click at [926, 172] on icon "button" at bounding box center [925, 171] width 13 height 13
click at [960, 172] on icon "button" at bounding box center [960, 172] width 6 height 6
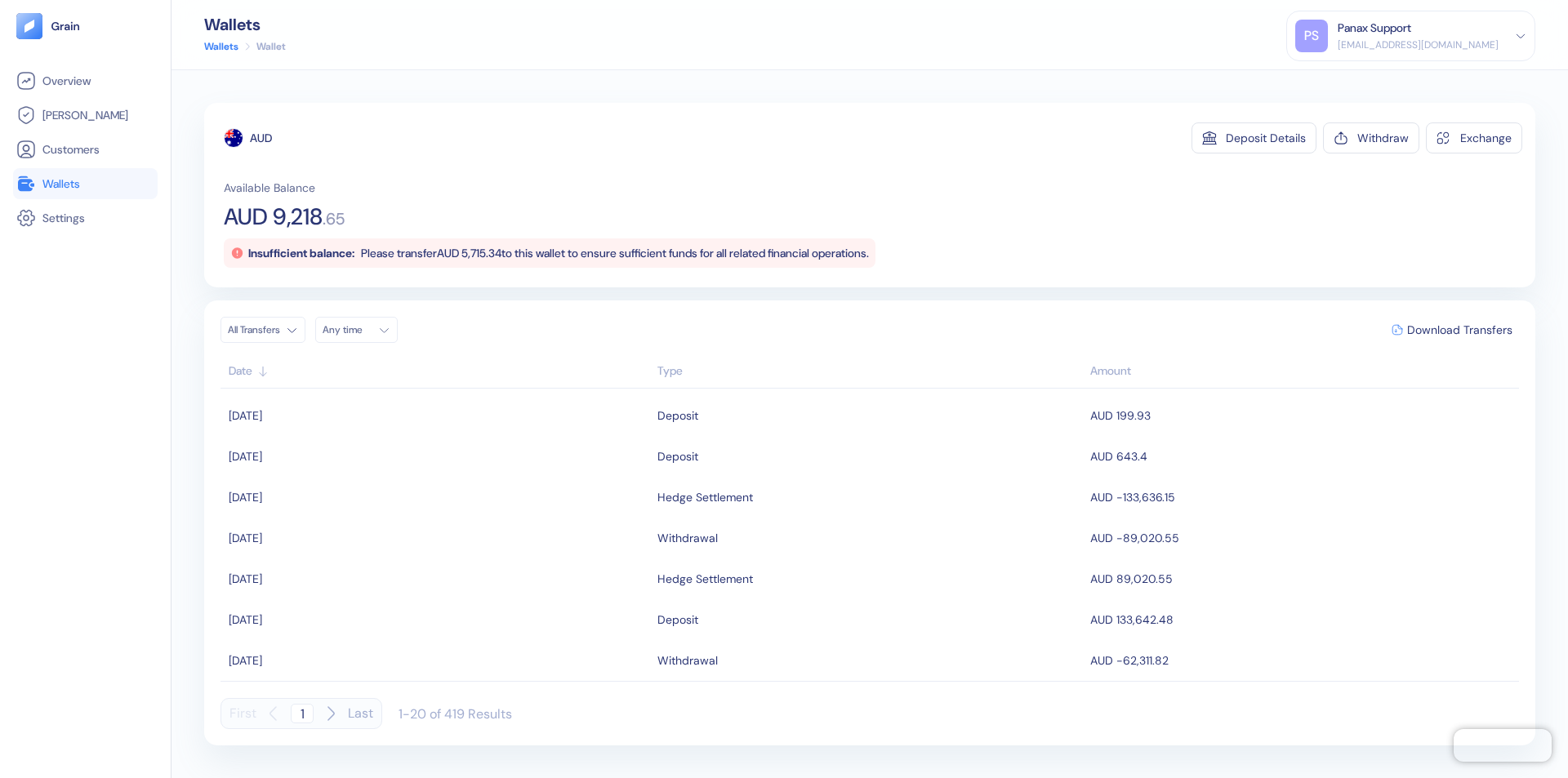
click at [361, 330] on div "Any time" at bounding box center [347, 330] width 49 height 13
click at [457, 460] on button "21" at bounding box center [457, 460] width 20 height 19
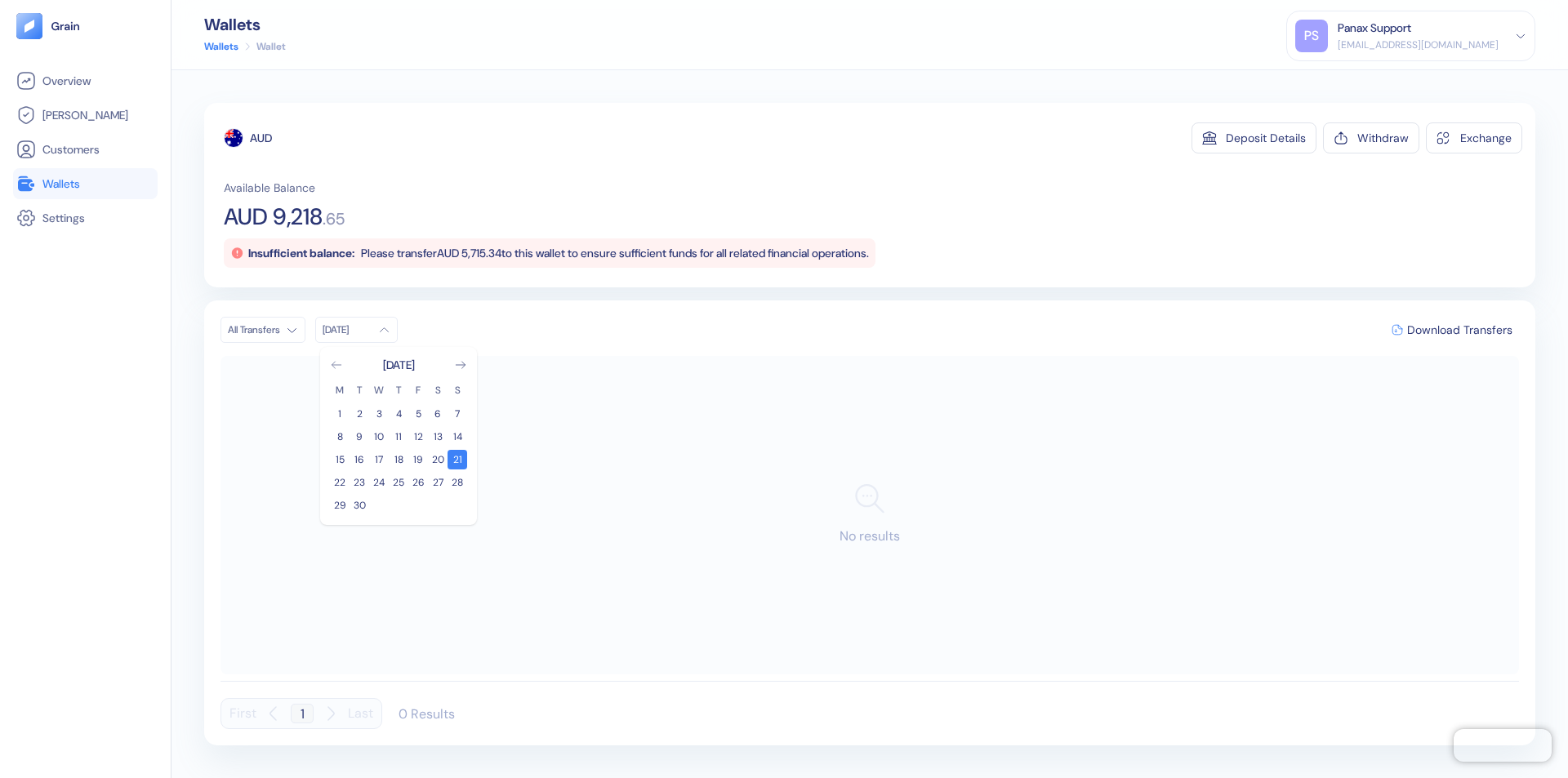
click at [336, 365] on icon "Go to previous month" at bounding box center [335, 365] width 9 height 7
click at [418, 483] on button "22" at bounding box center [418, 483] width 20 height 19
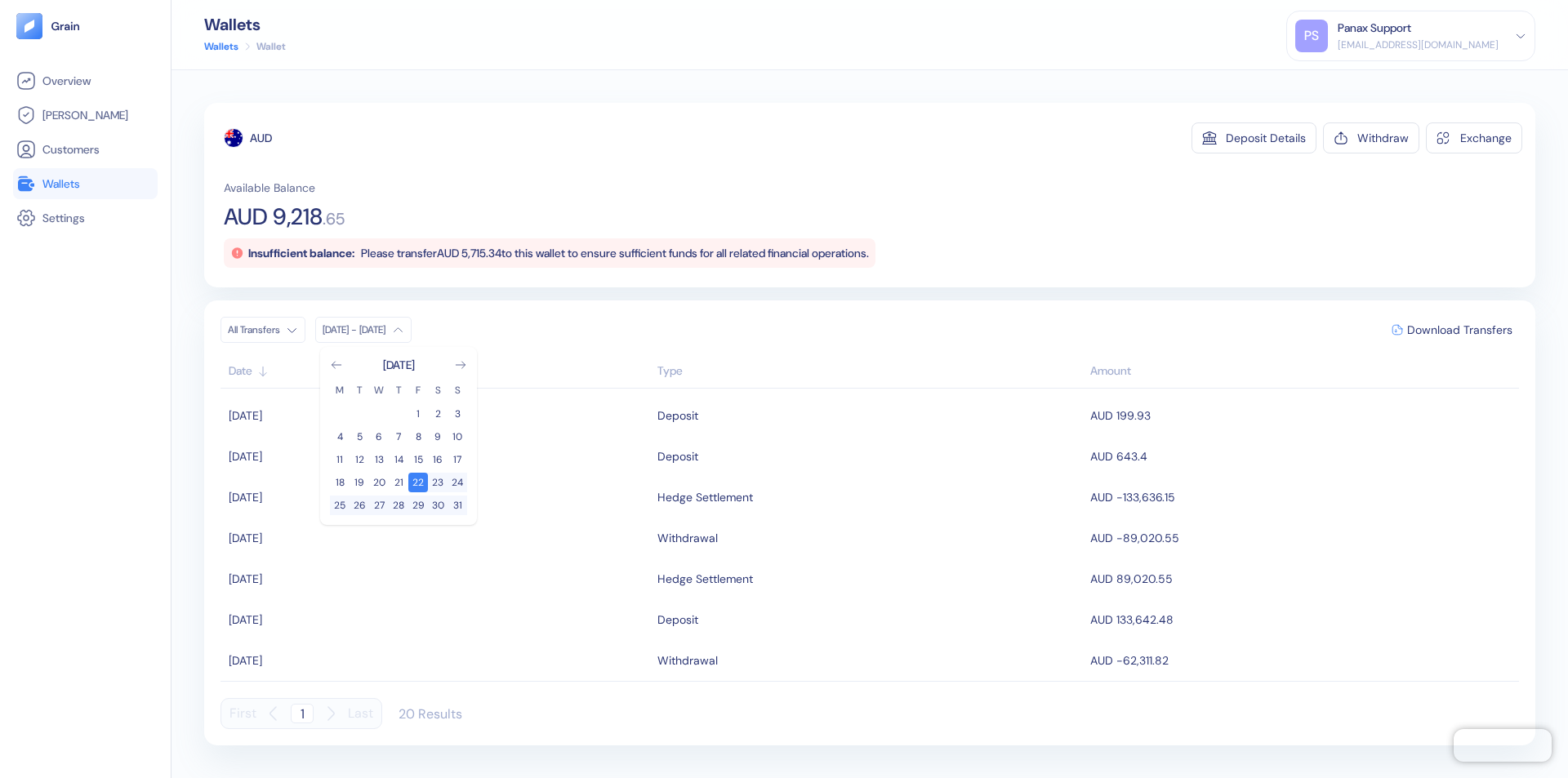
click at [261, 138] on div "AUD" at bounding box center [260, 137] width 22 height 17
click at [1460, 330] on span "Download Transfers" at bounding box center [1460, 331] width 105 height 12
click at [85, 183] on link "Wallets" at bounding box center [86, 183] width 138 height 19
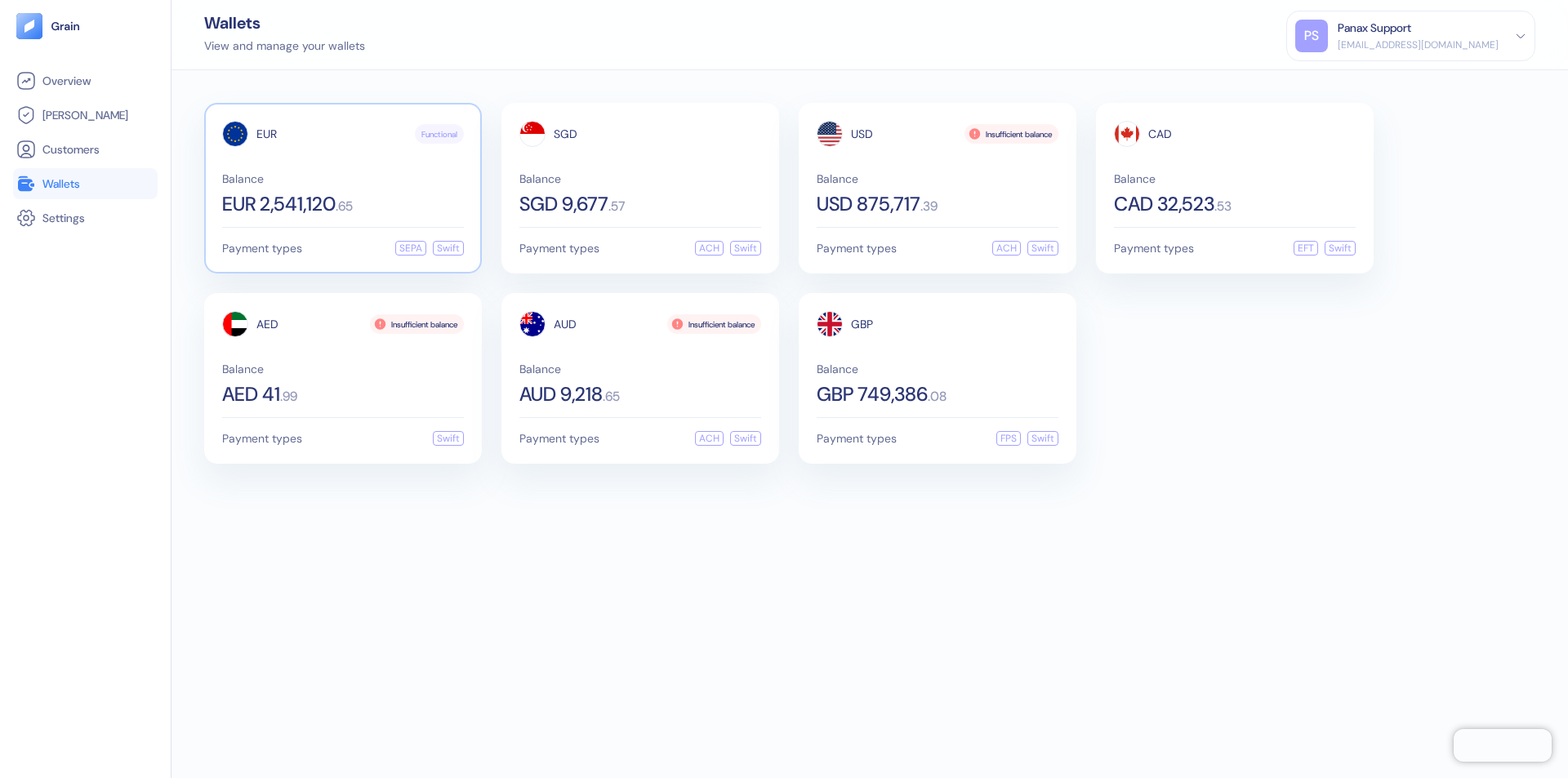
click at [266, 134] on span "EUR" at bounding box center [266, 135] width 20 height 12
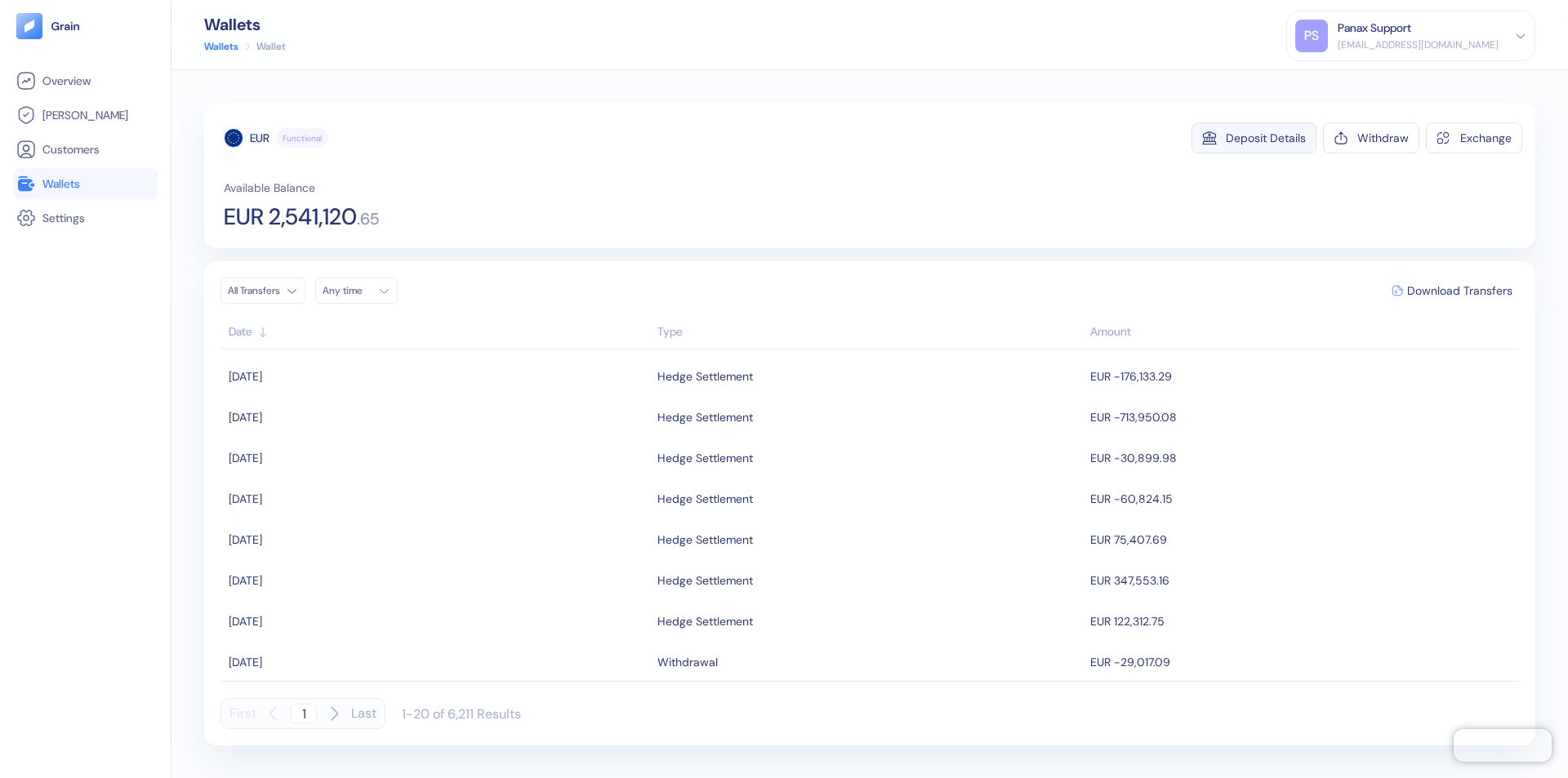
click at [1266, 138] on div "Deposit Details" at bounding box center [1266, 138] width 80 height 12
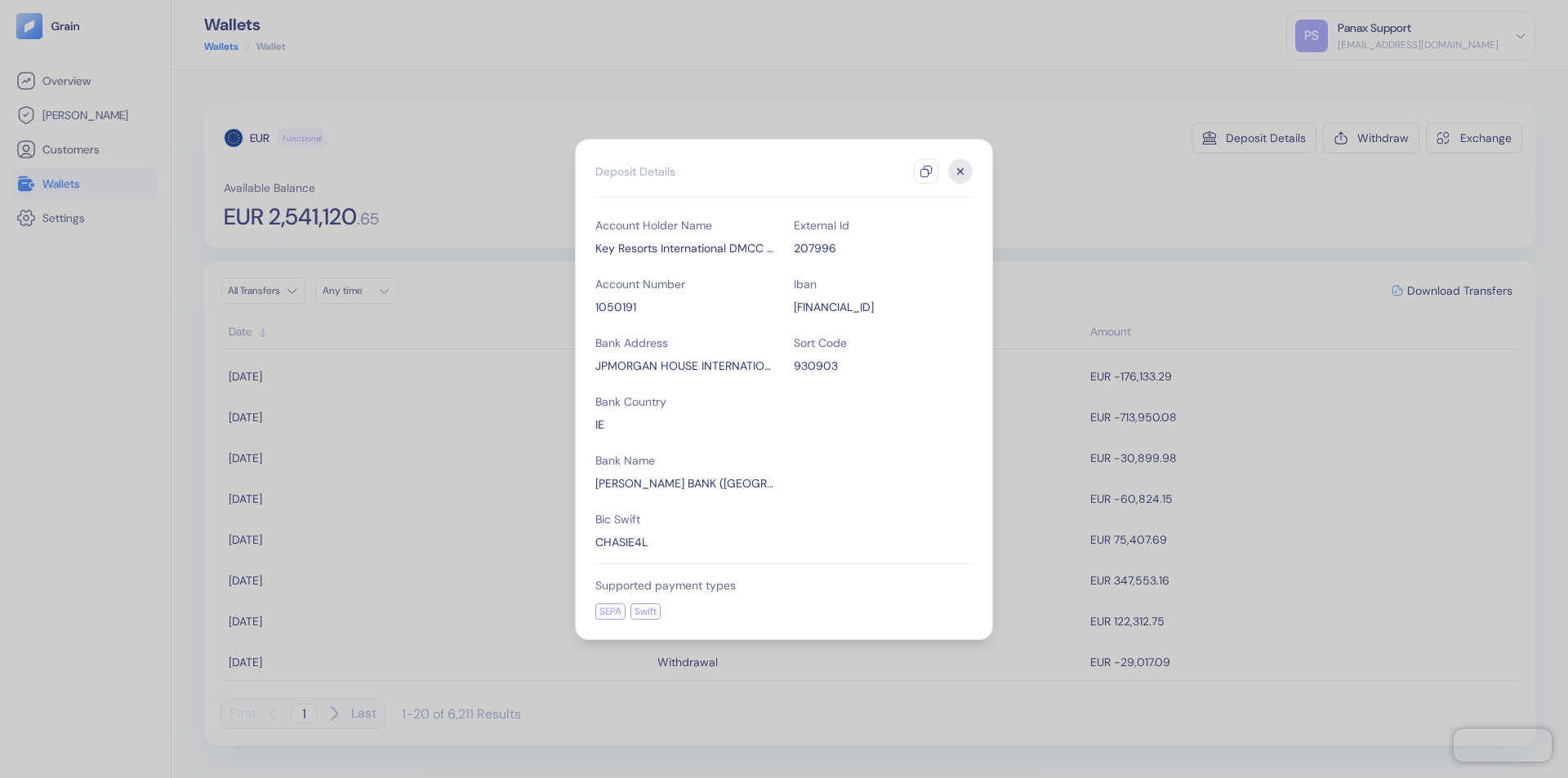
click at [926, 172] on icon "button" at bounding box center [925, 171] width 13 height 13
click at [960, 172] on icon "button" at bounding box center [960, 172] width 6 height 6
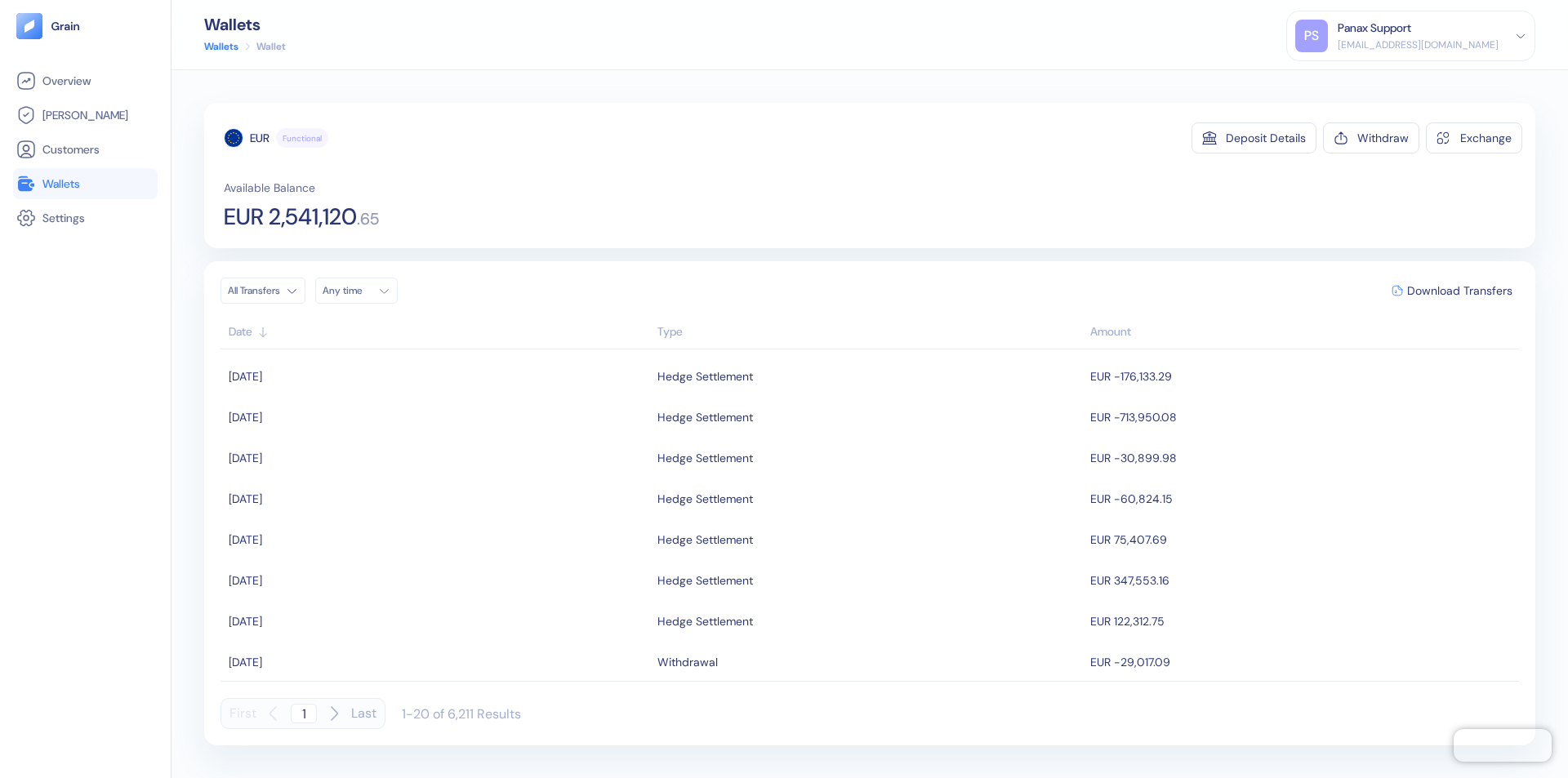
click at [361, 291] on div "Any time" at bounding box center [347, 290] width 49 height 13
click at [457, 420] on button "21" at bounding box center [457, 420] width 20 height 19
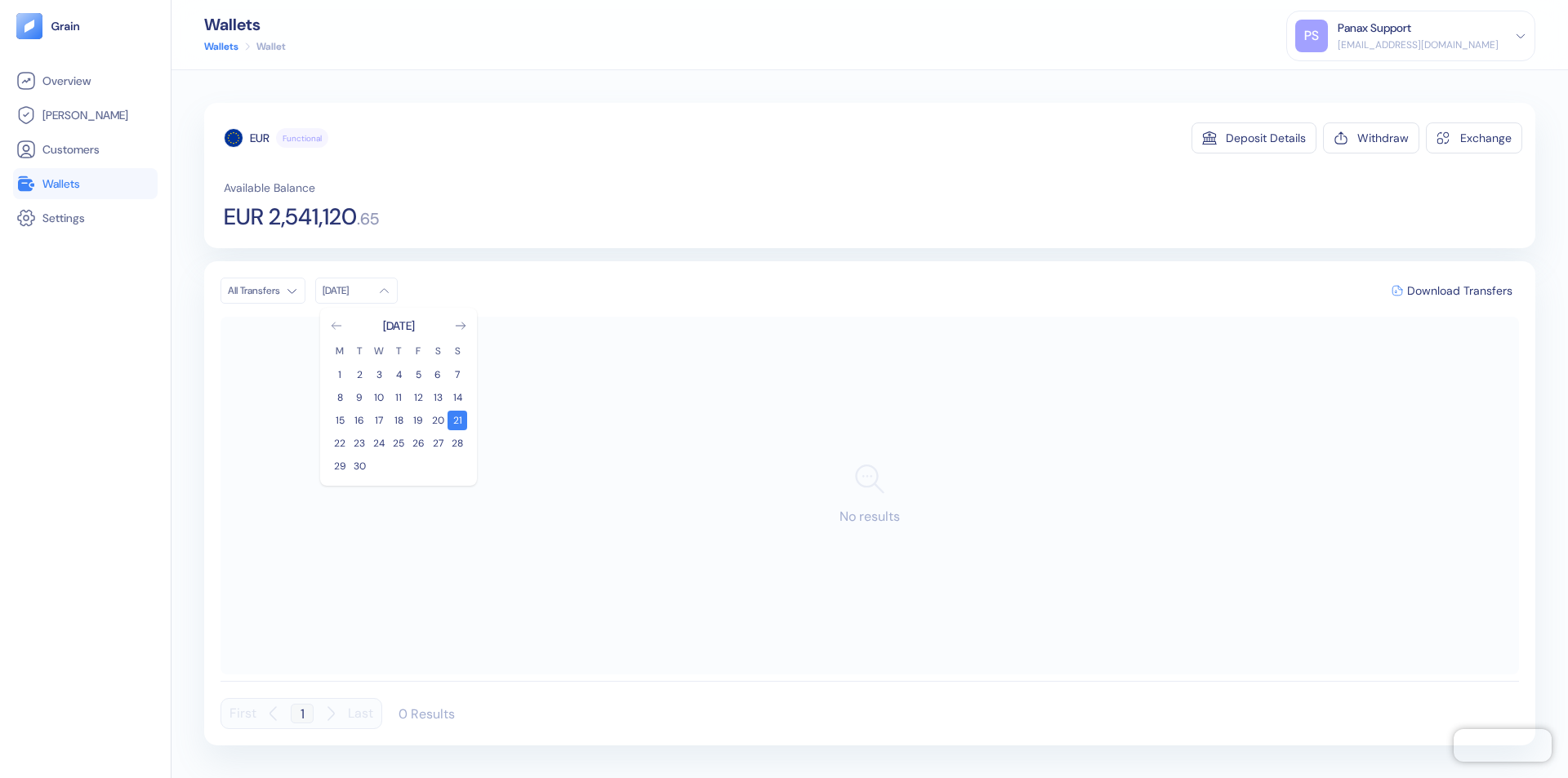
click at [336, 326] on icon "Go to previous month" at bounding box center [335, 326] width 9 height 7
click at [418, 444] on button "22" at bounding box center [418, 444] width 20 height 19
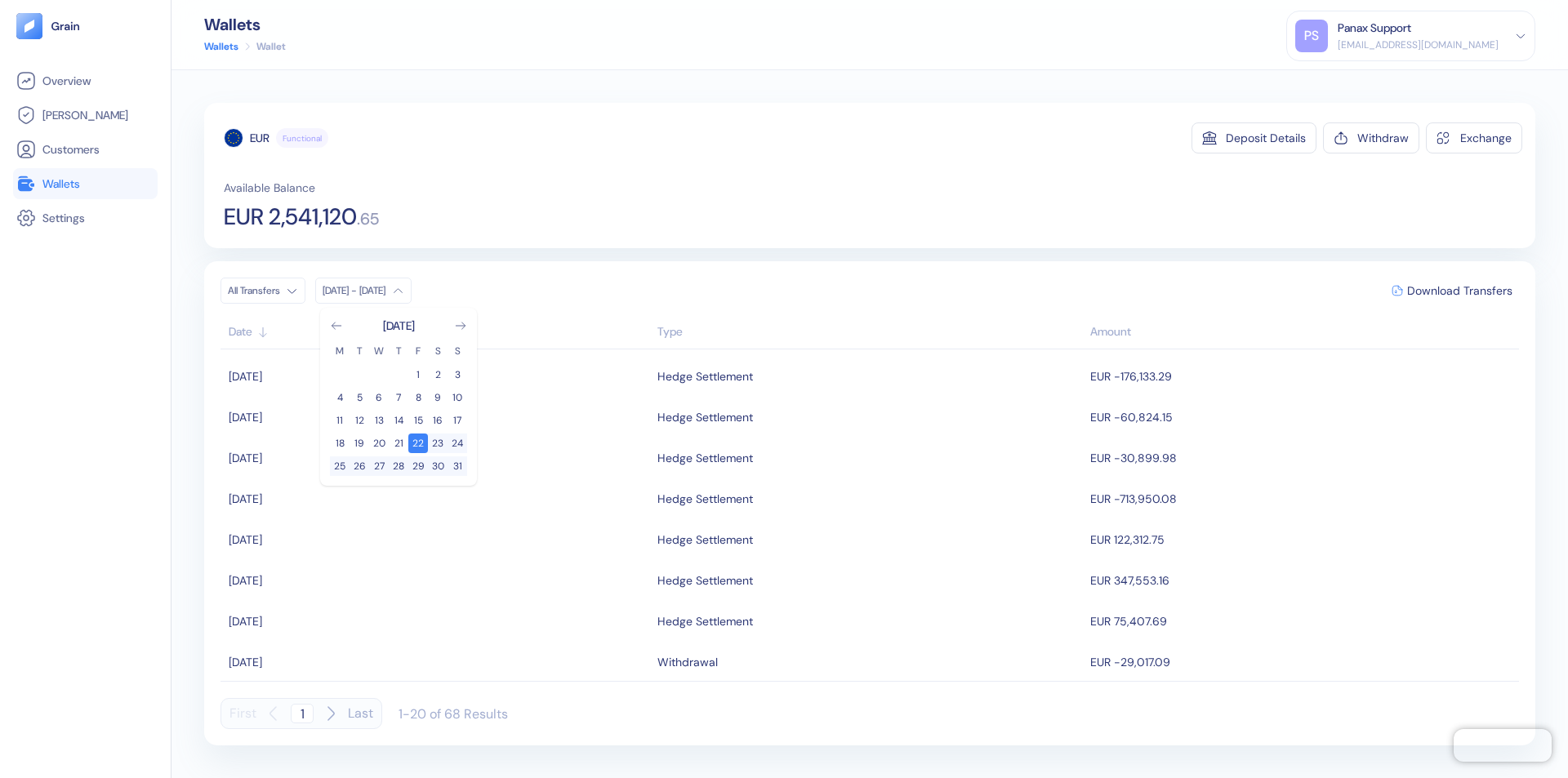
click at [259, 138] on div "EUR" at bounding box center [259, 137] width 20 height 17
click at [1460, 291] on span "Download Transfers" at bounding box center [1460, 291] width 105 height 12
click at [85, 183] on link "Wallets" at bounding box center [86, 183] width 138 height 19
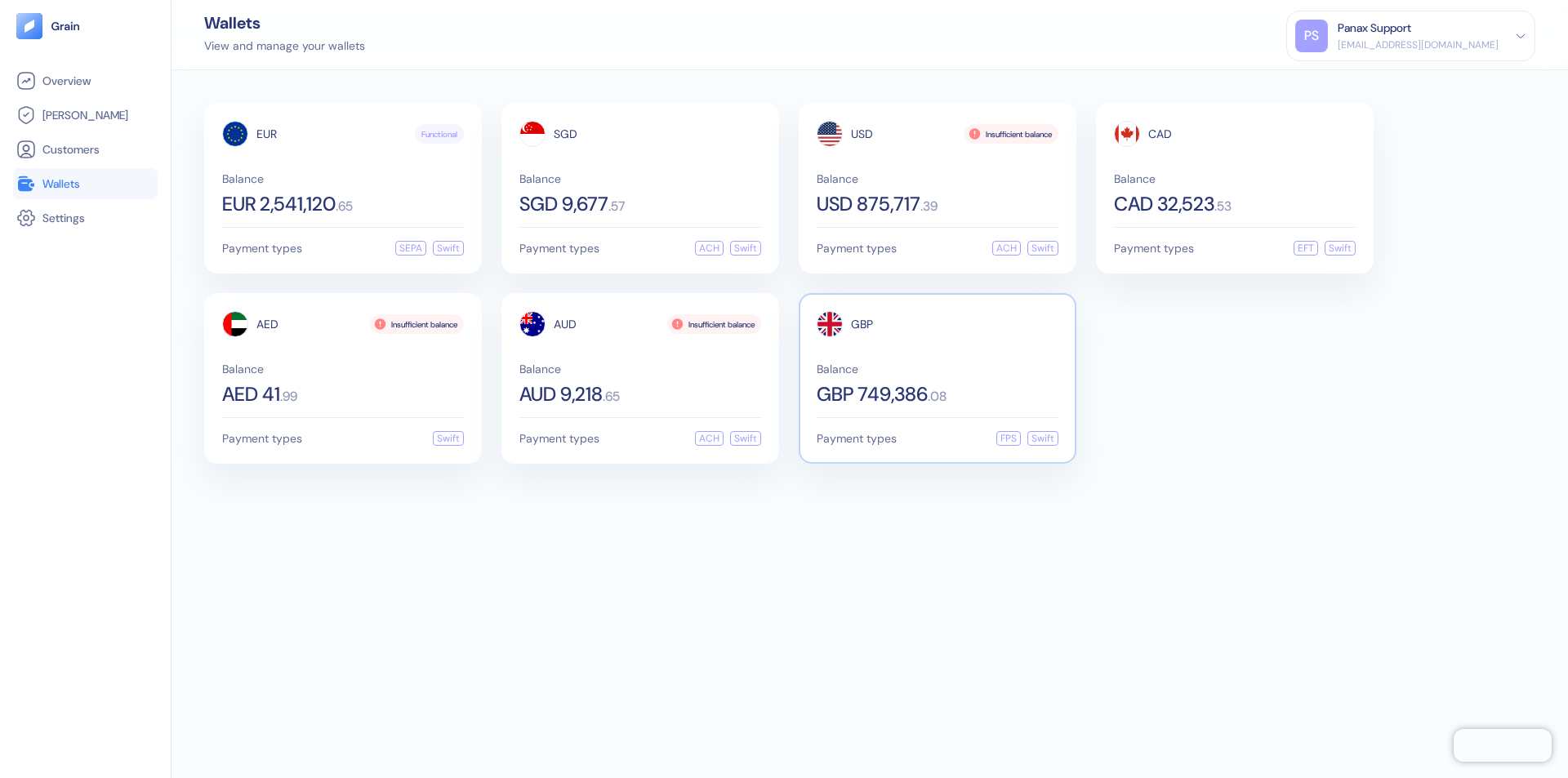
click at [862, 325] on span "GBP" at bounding box center [862, 325] width 22 height 12
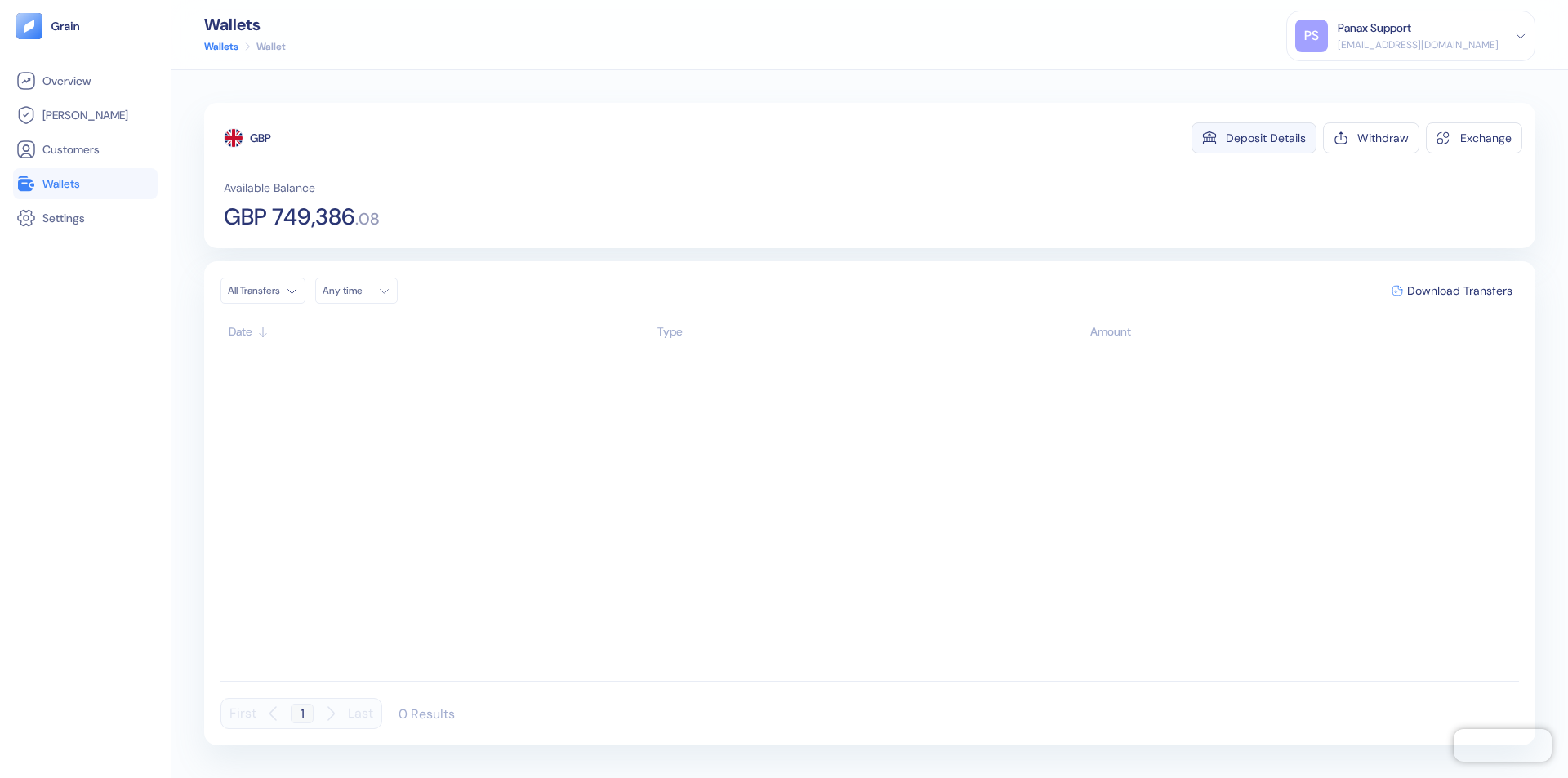
click at [1266, 138] on div "Deposit Details" at bounding box center [1266, 138] width 80 height 12
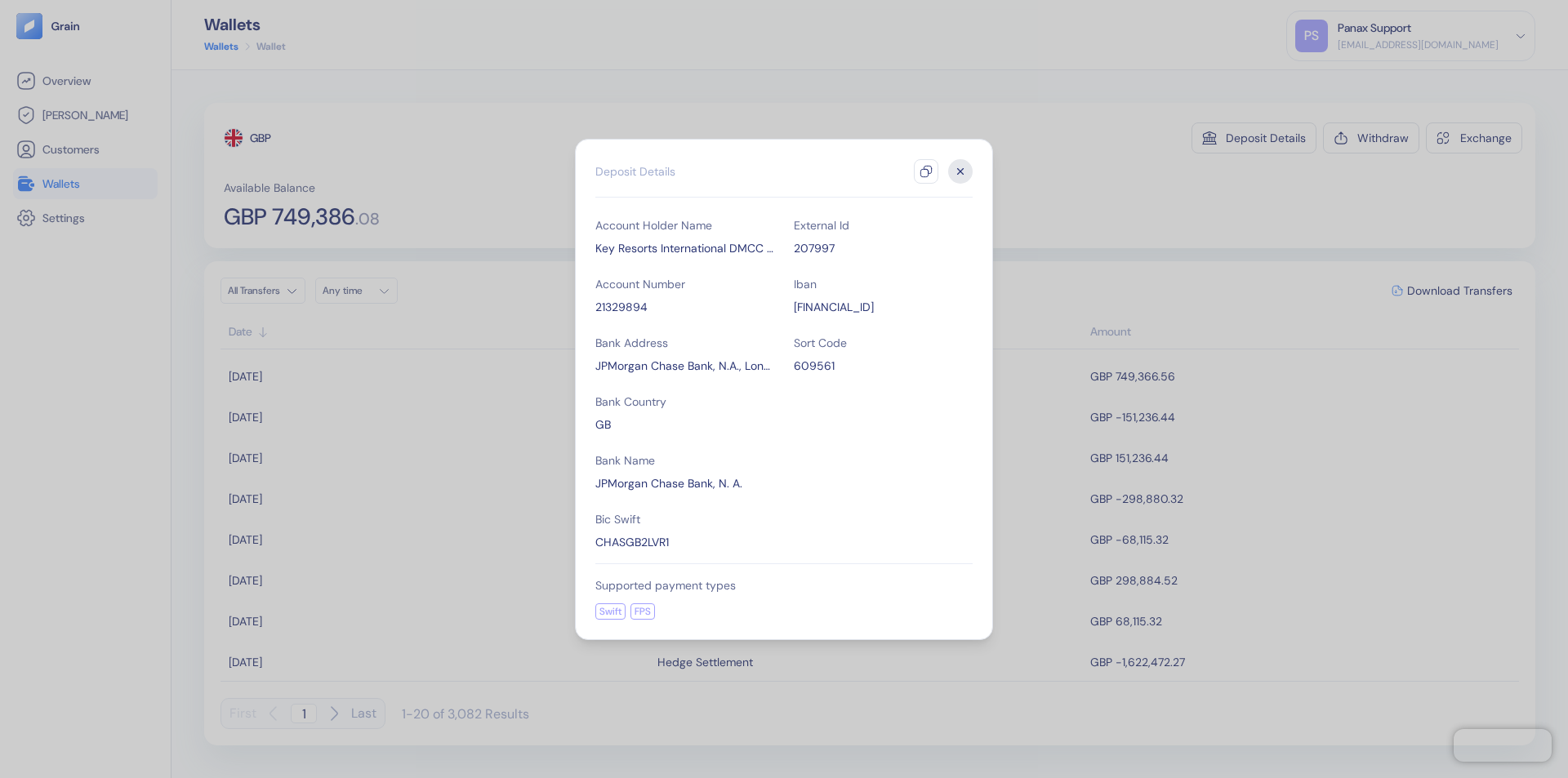
click at [926, 172] on icon "button" at bounding box center [925, 171] width 13 height 13
click at [960, 172] on icon "button" at bounding box center [960, 172] width 6 height 6
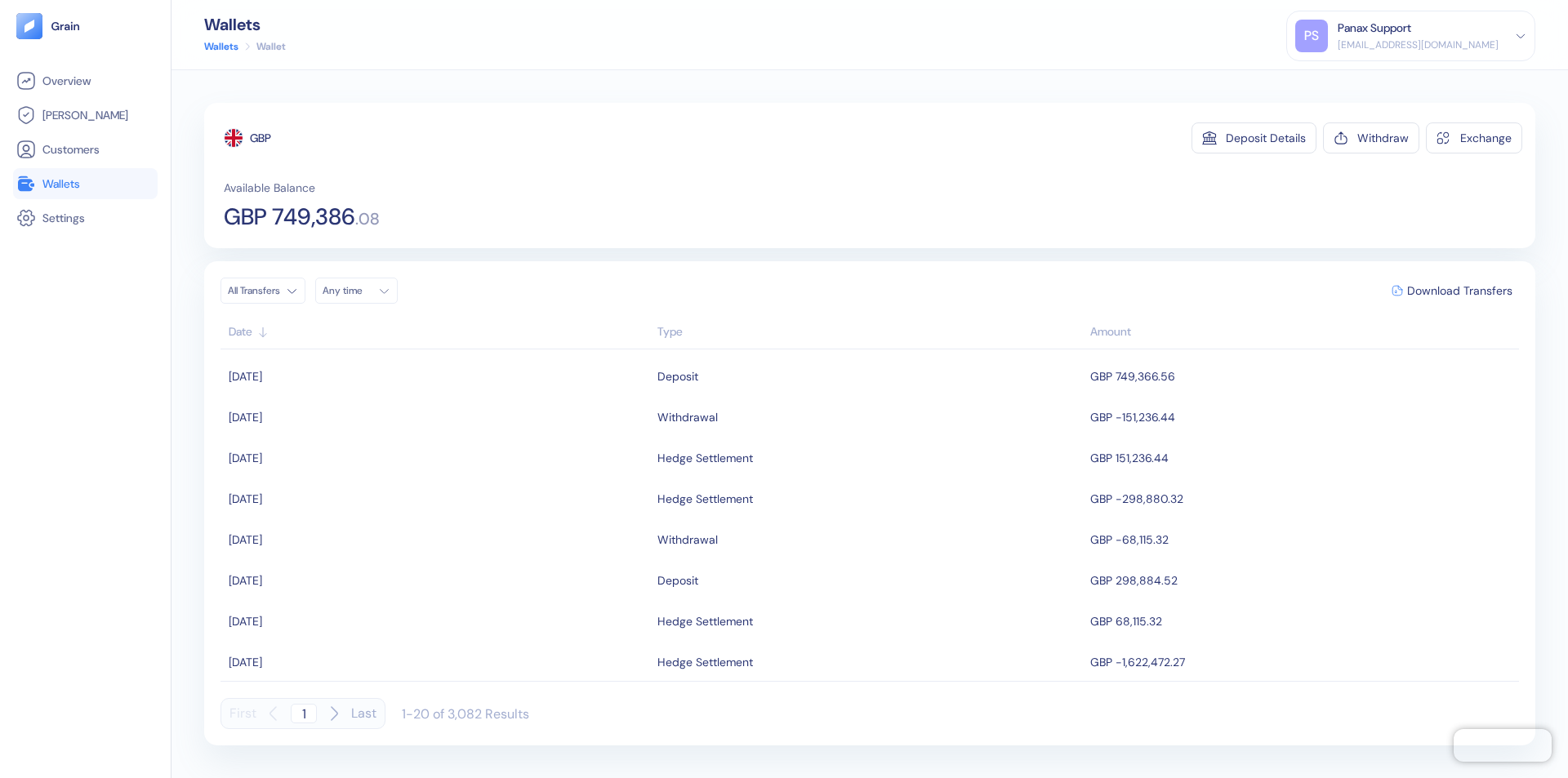
click at [361, 291] on div "Any time" at bounding box center [347, 290] width 49 height 13
click at [457, 420] on button "21" at bounding box center [457, 420] width 20 height 19
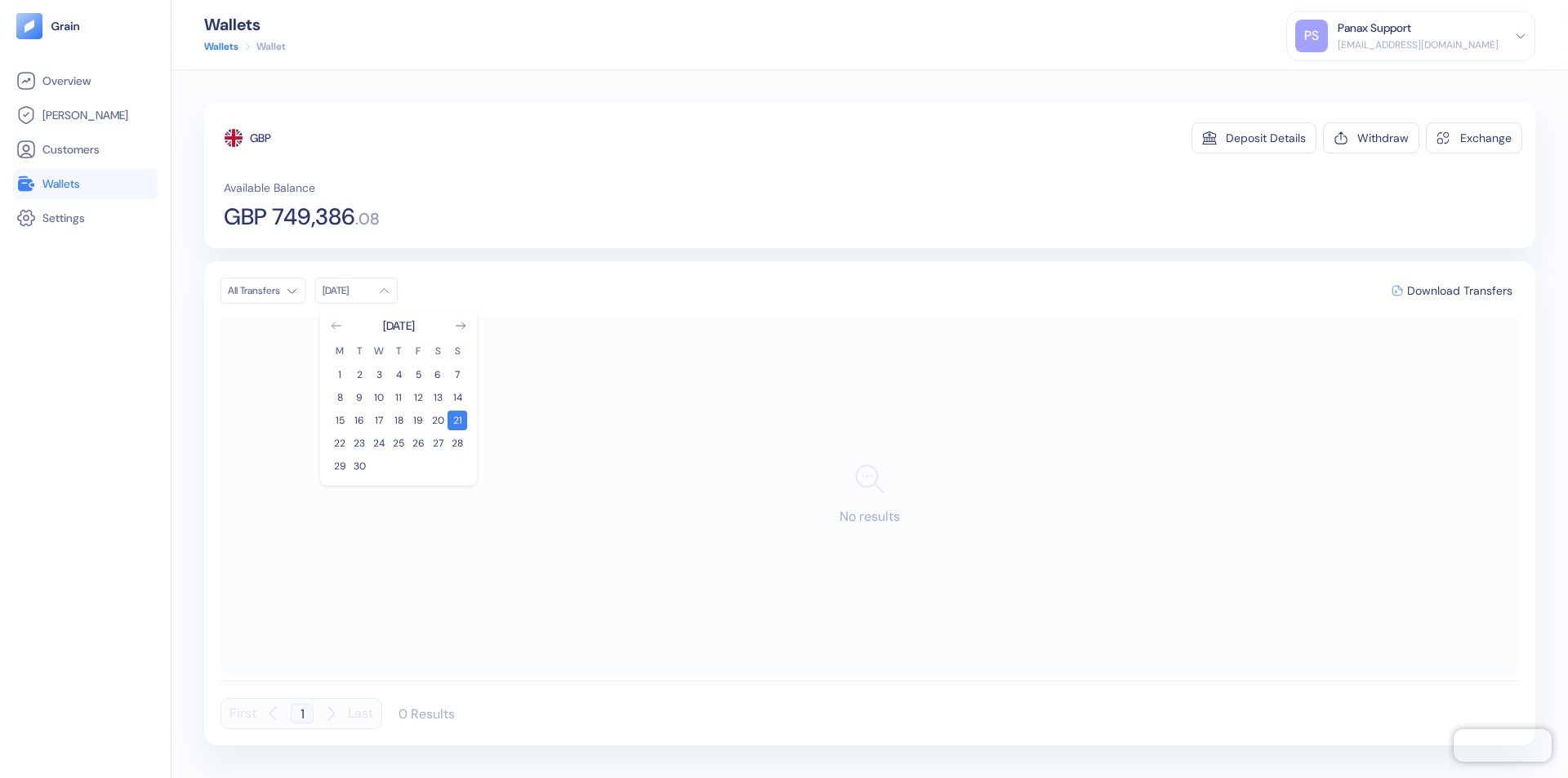
click at [336, 326] on icon "Go to previous month" at bounding box center [335, 326] width 9 height 7
click at [418, 444] on button "22" at bounding box center [418, 444] width 20 height 19
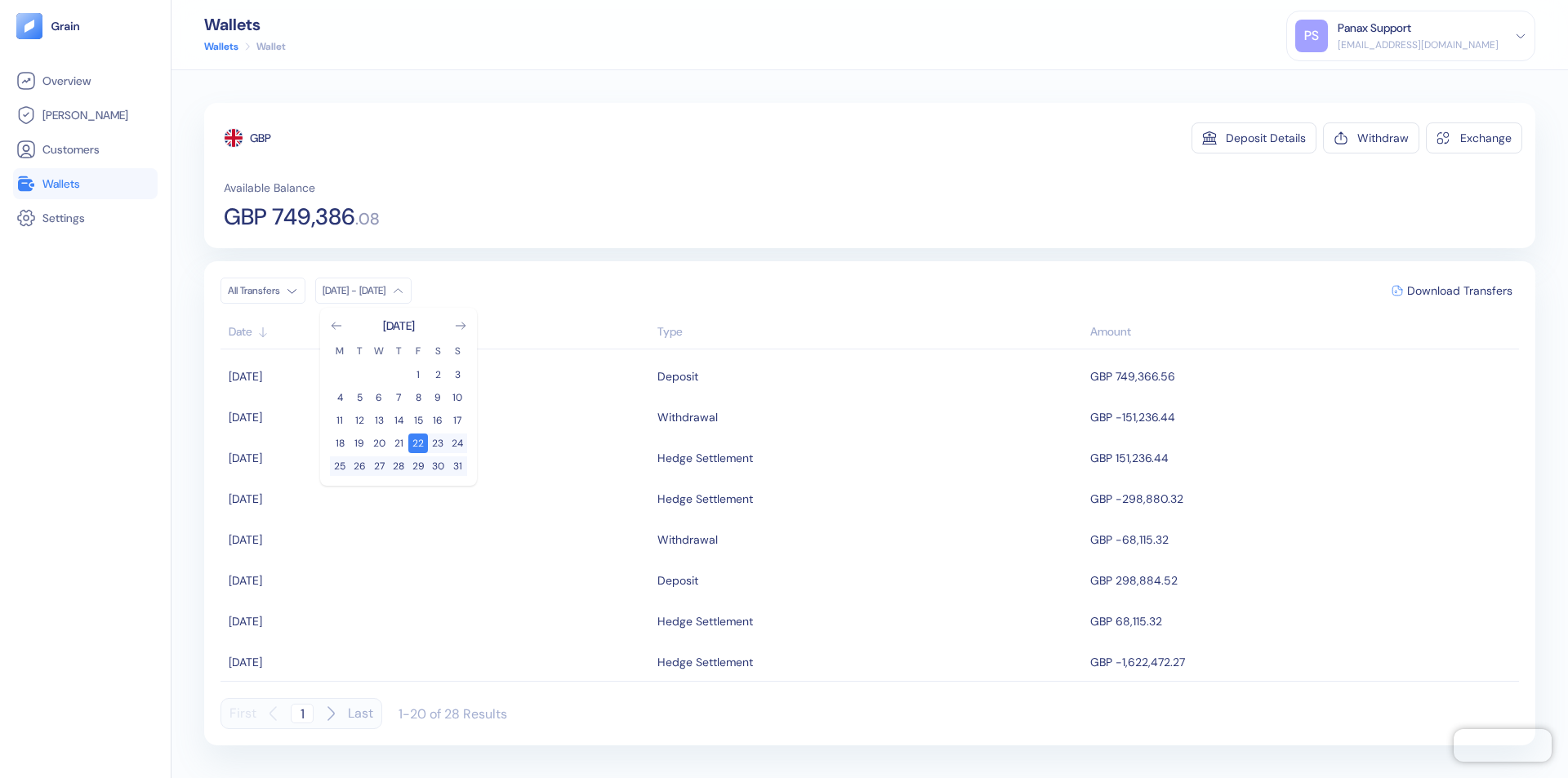
click at [261, 138] on div "GBP" at bounding box center [260, 137] width 21 height 17
click at [1460, 291] on span "Download Transfers" at bounding box center [1460, 291] width 105 height 12
click at [1411, 36] on div "Panax Support" at bounding box center [1374, 28] width 73 height 18
click at [1361, 81] on div "Sign Out" at bounding box center [1339, 82] width 45 height 18
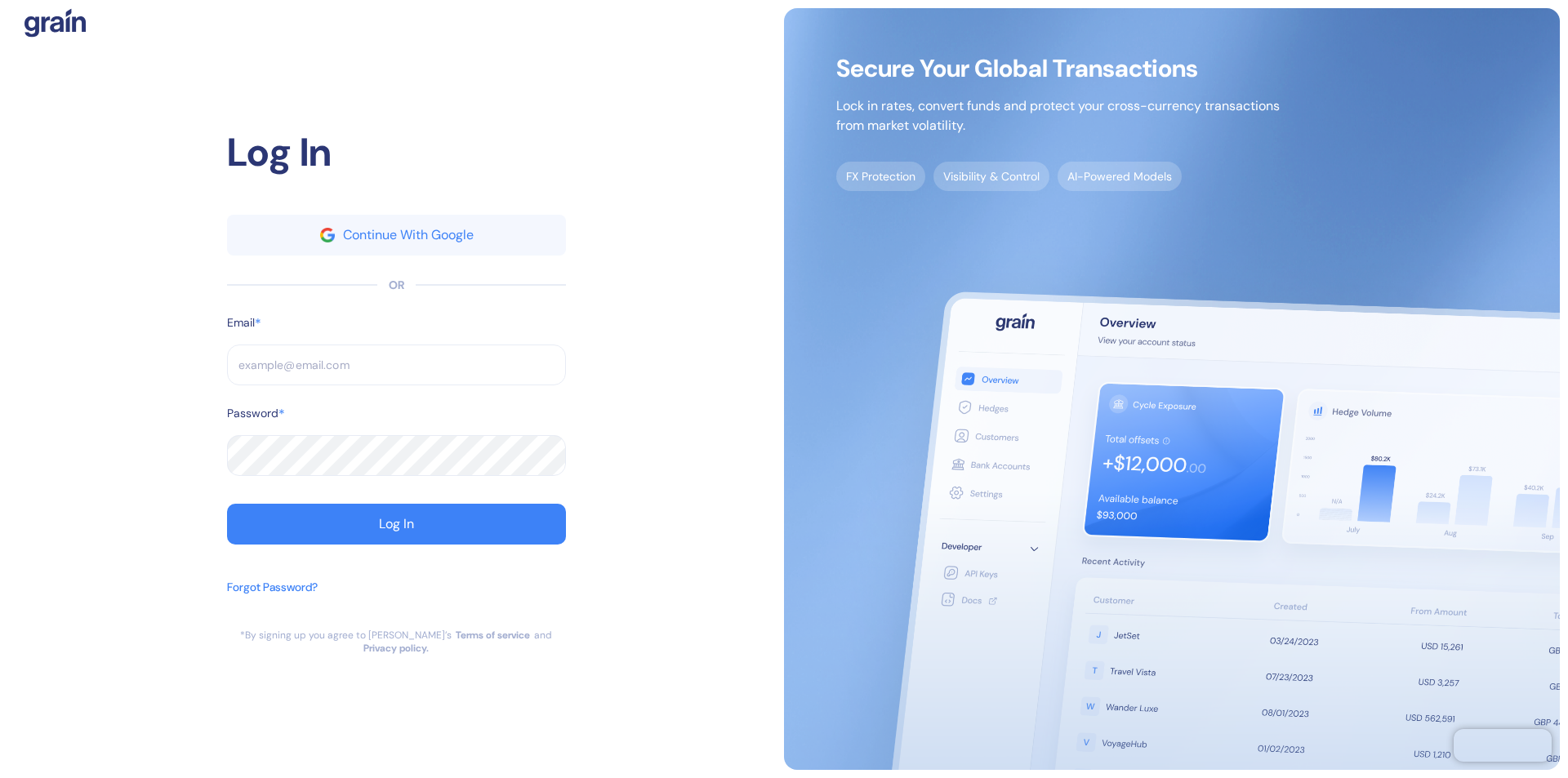
click at [396, 371] on input "text" at bounding box center [397, 365] width 339 height 41
type input "[EMAIL_ADDRESS][DOMAIN_NAME]"
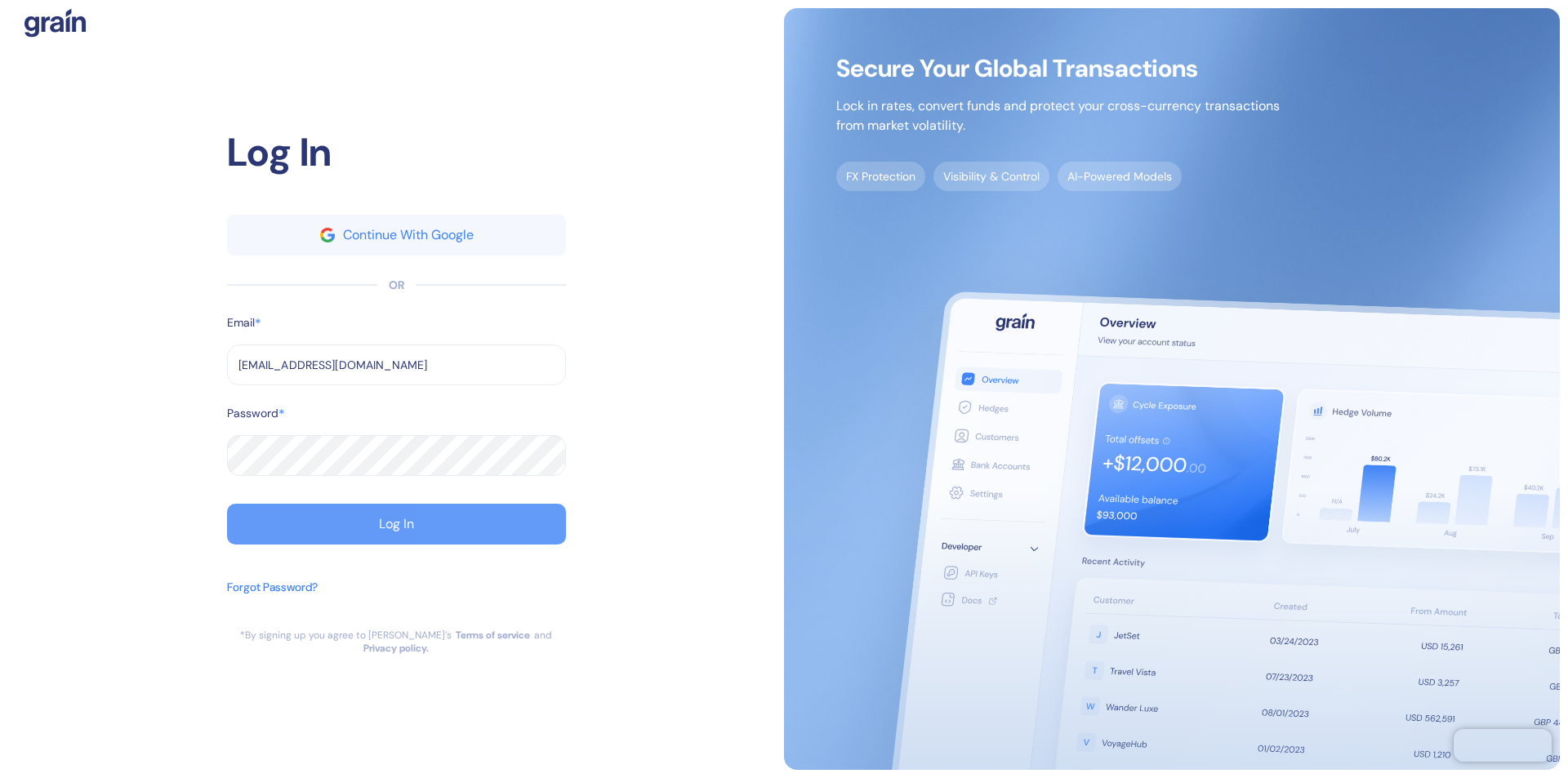
click at [396, 530] on div "Log In" at bounding box center [397, 524] width 35 height 13
